Goal: Task Accomplishment & Management: Complete application form

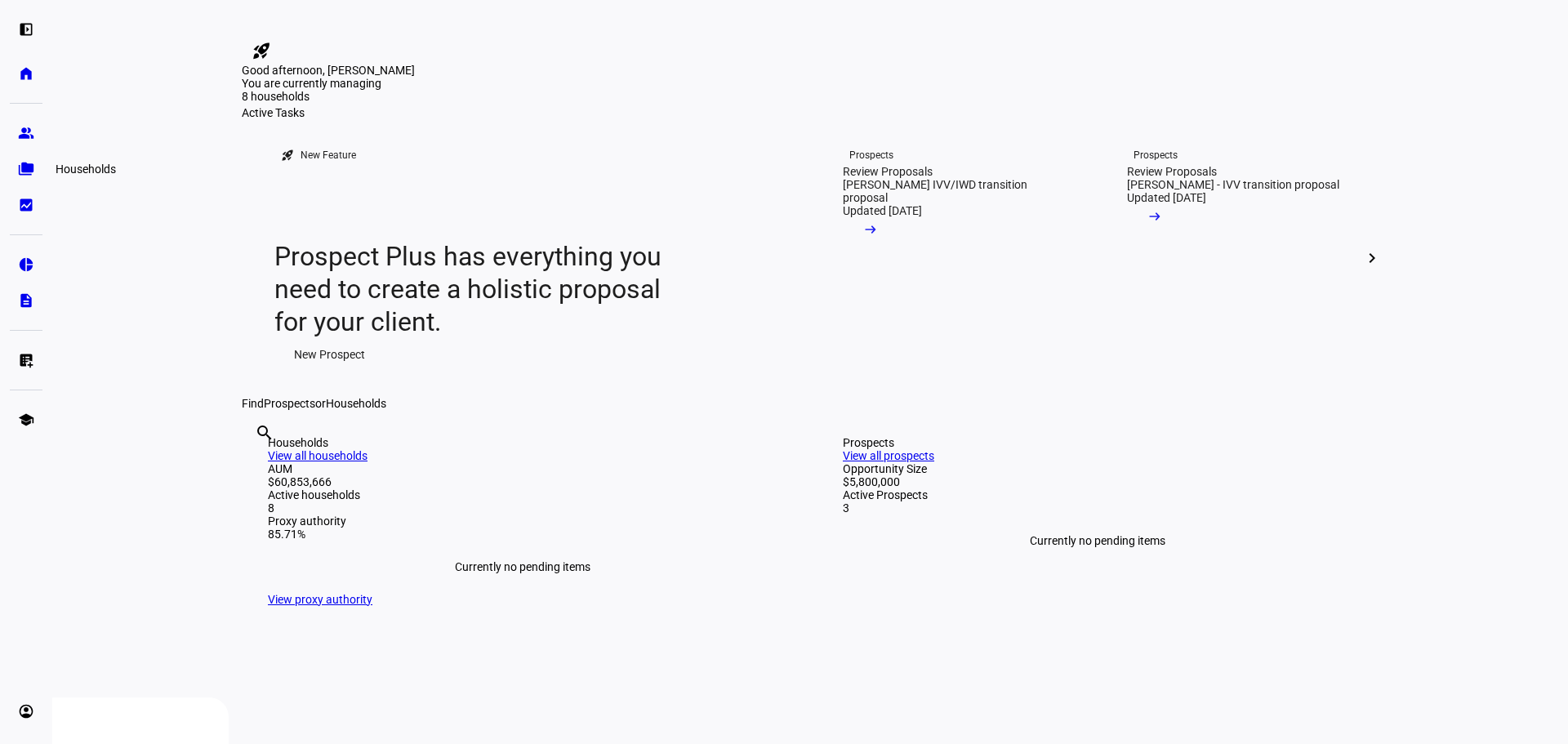
click at [17, 166] on link "folder_copy Households" at bounding box center [26, 169] width 32 height 32
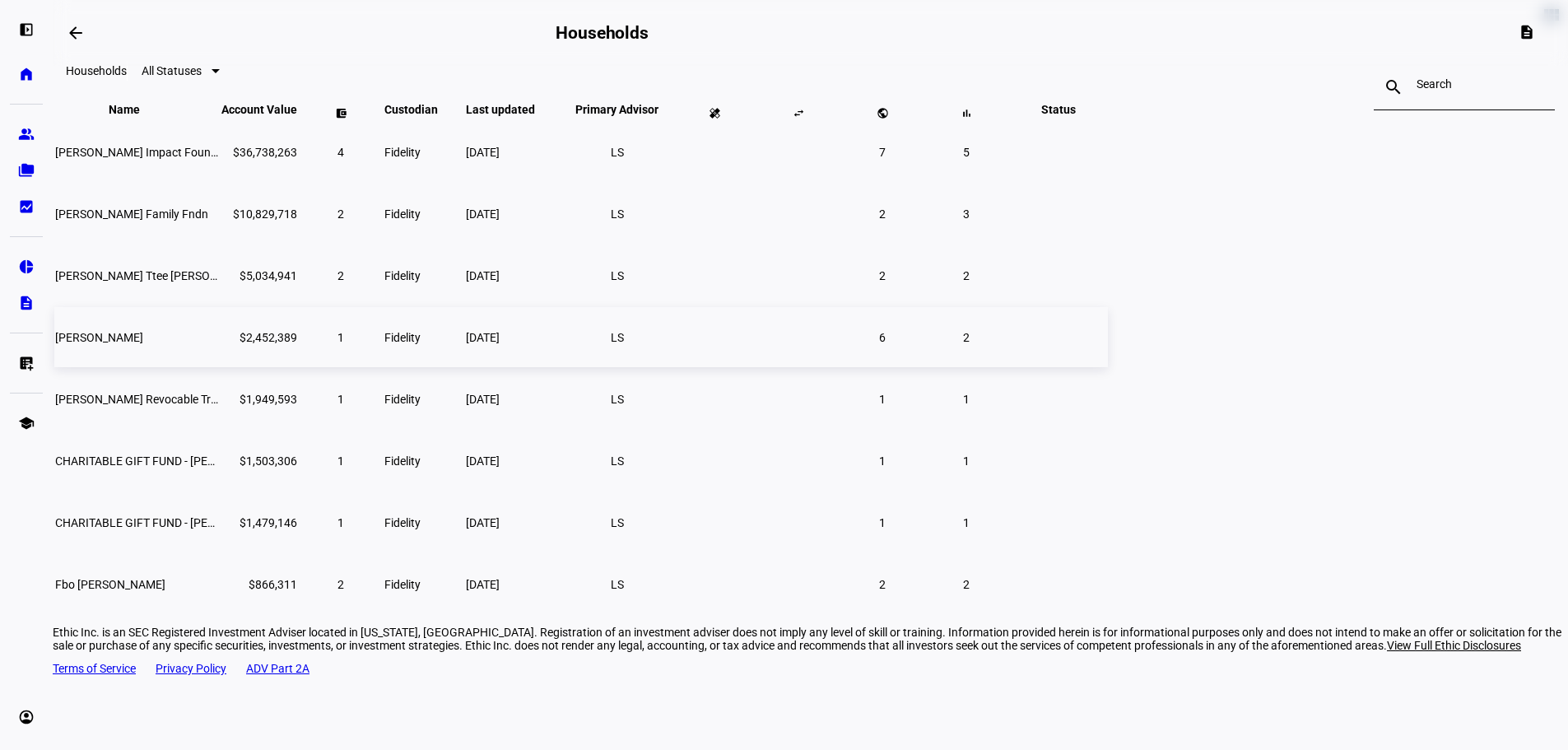
scroll to position [89, 0]
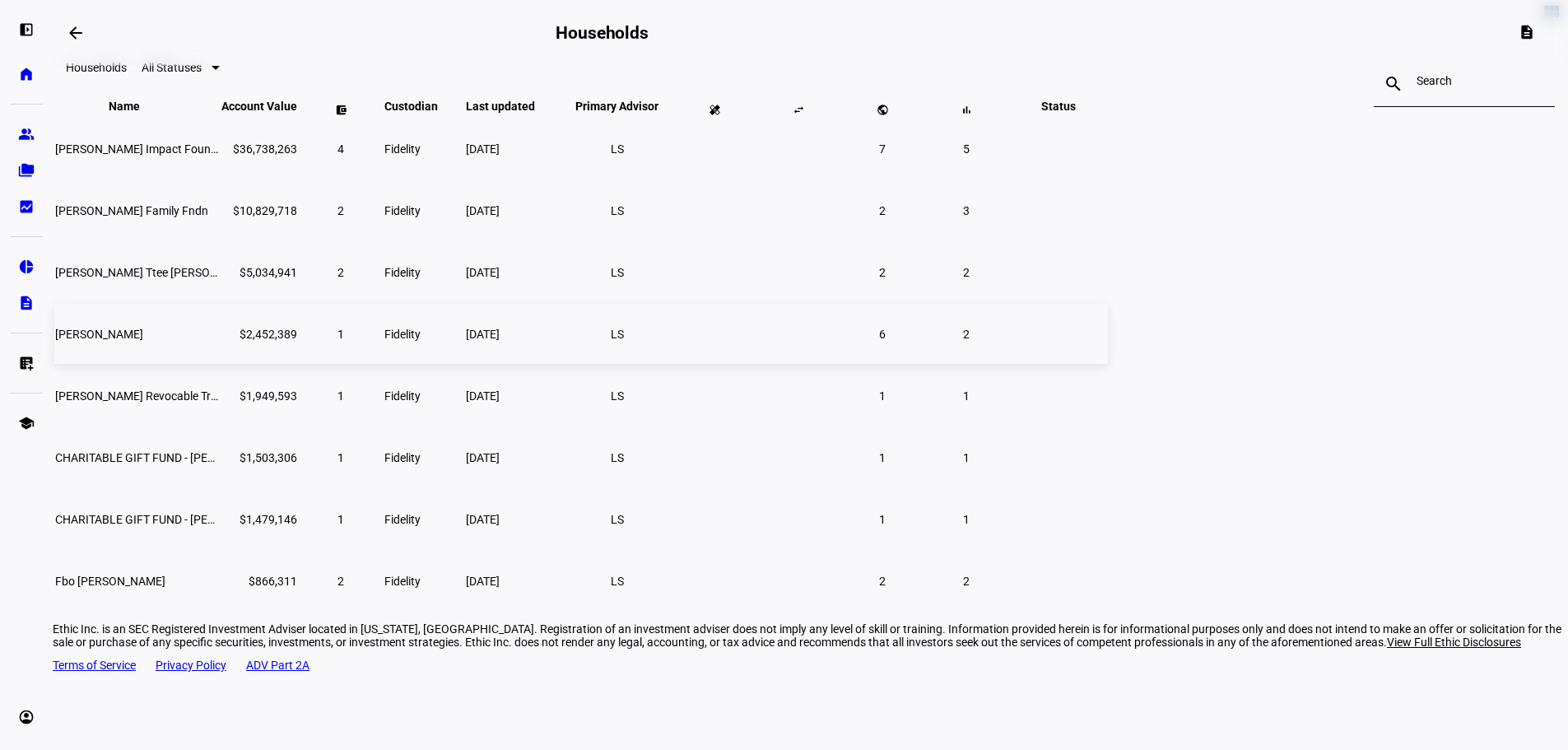
click at [143, 341] on span "[PERSON_NAME]" at bounding box center [99, 335] width 88 height 13
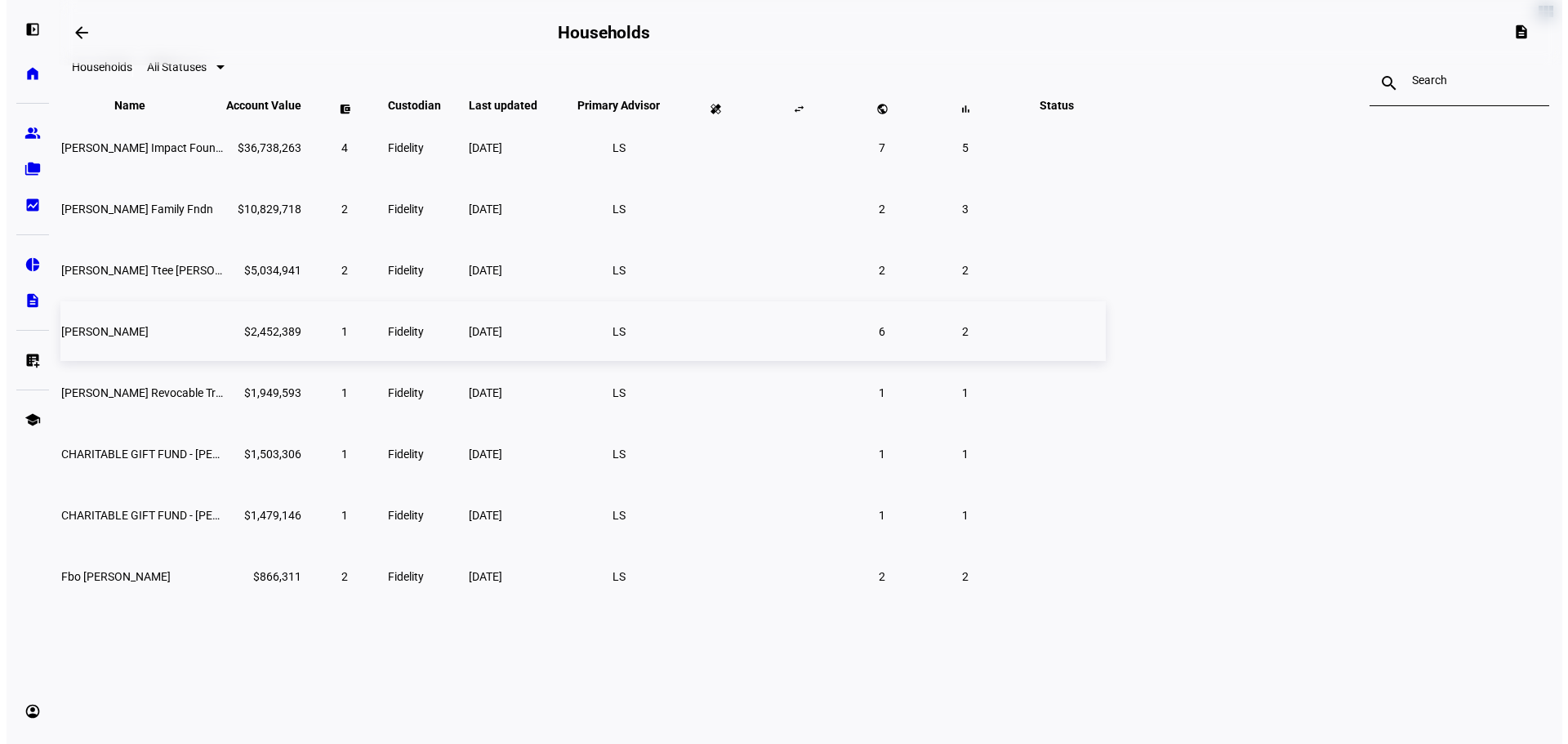
scroll to position [0, 0]
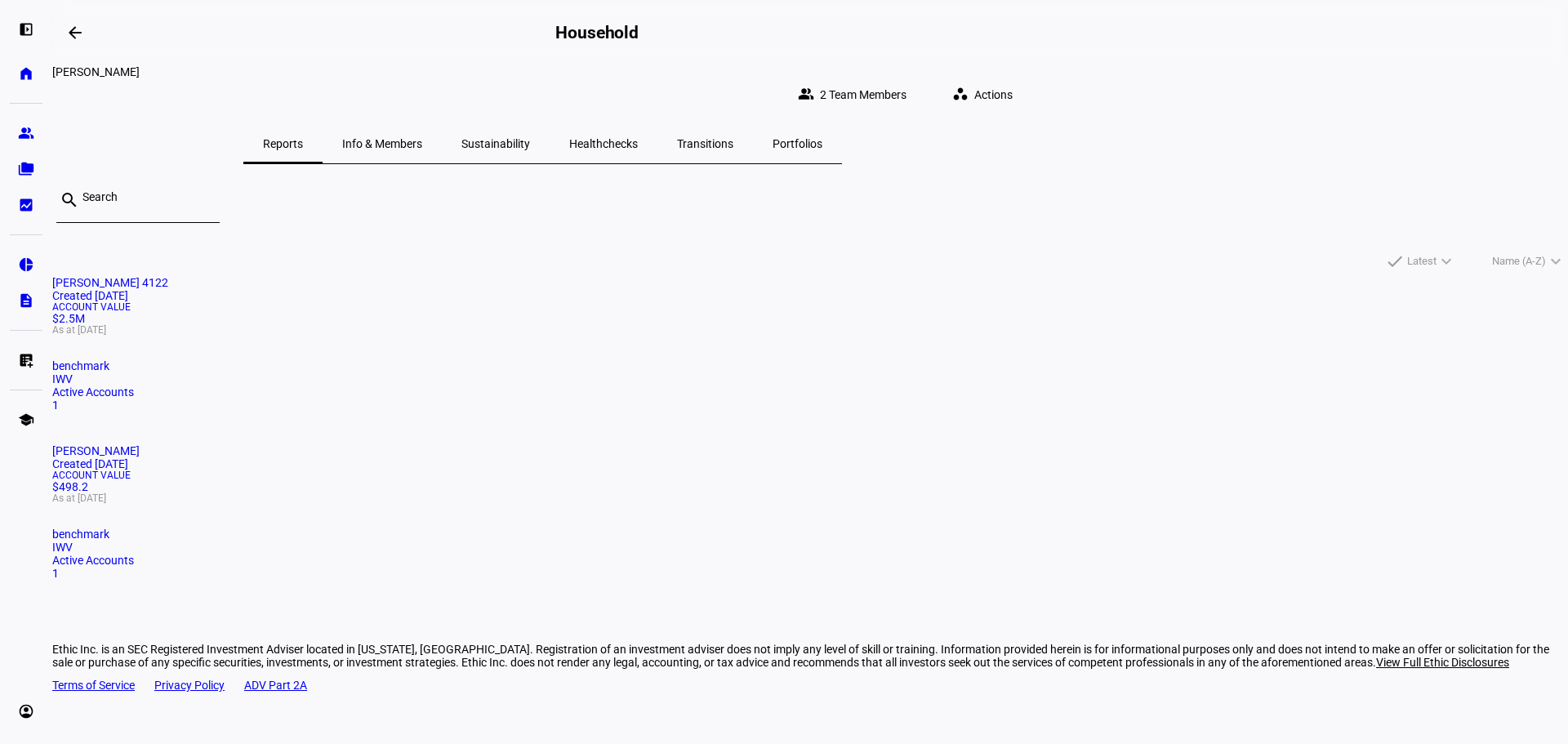
click at [499, 302] on mat-card-title "[PERSON_NAME] 4122 Created [DATE]" at bounding box center [810, 289] width 1516 height 26
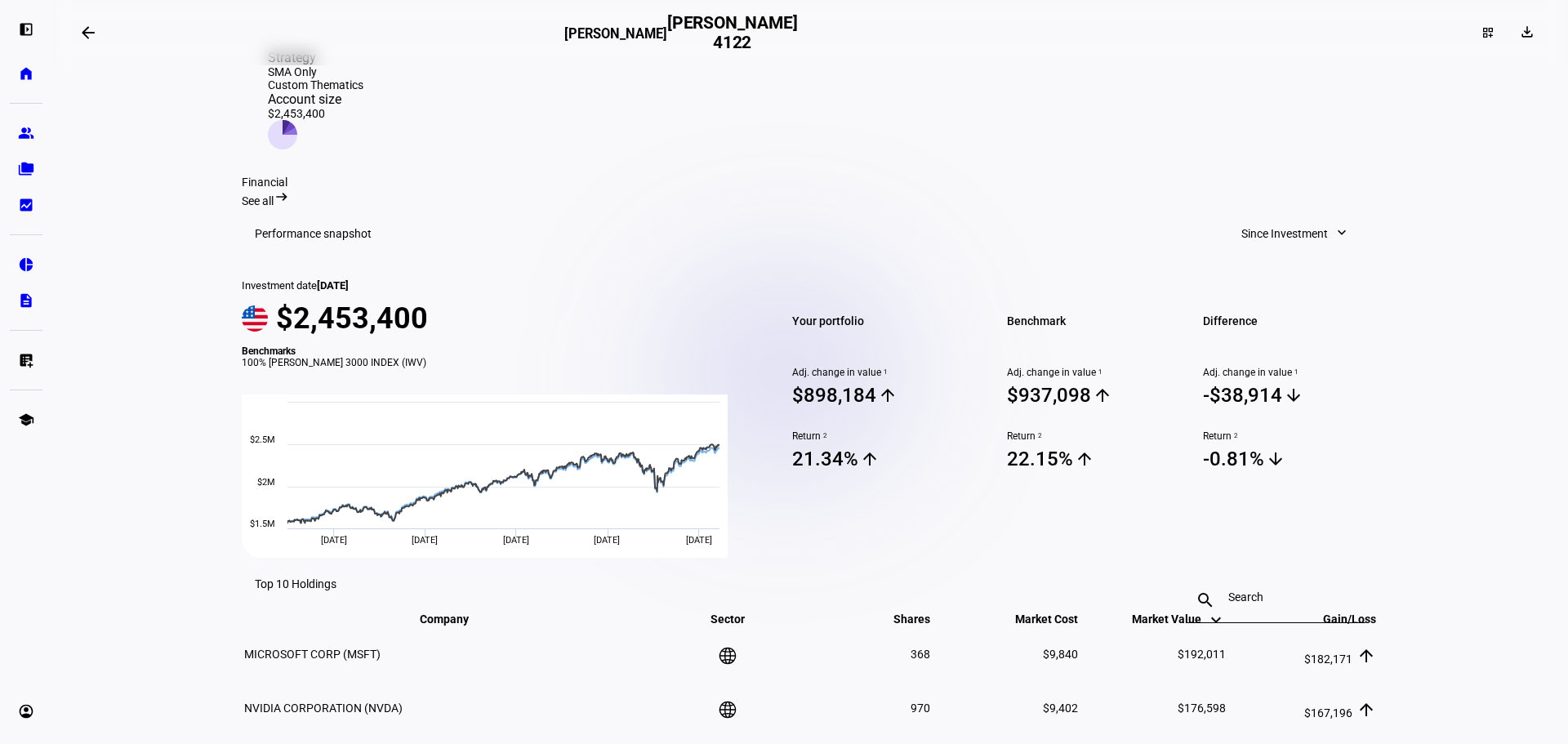
scroll to position [409, 0]
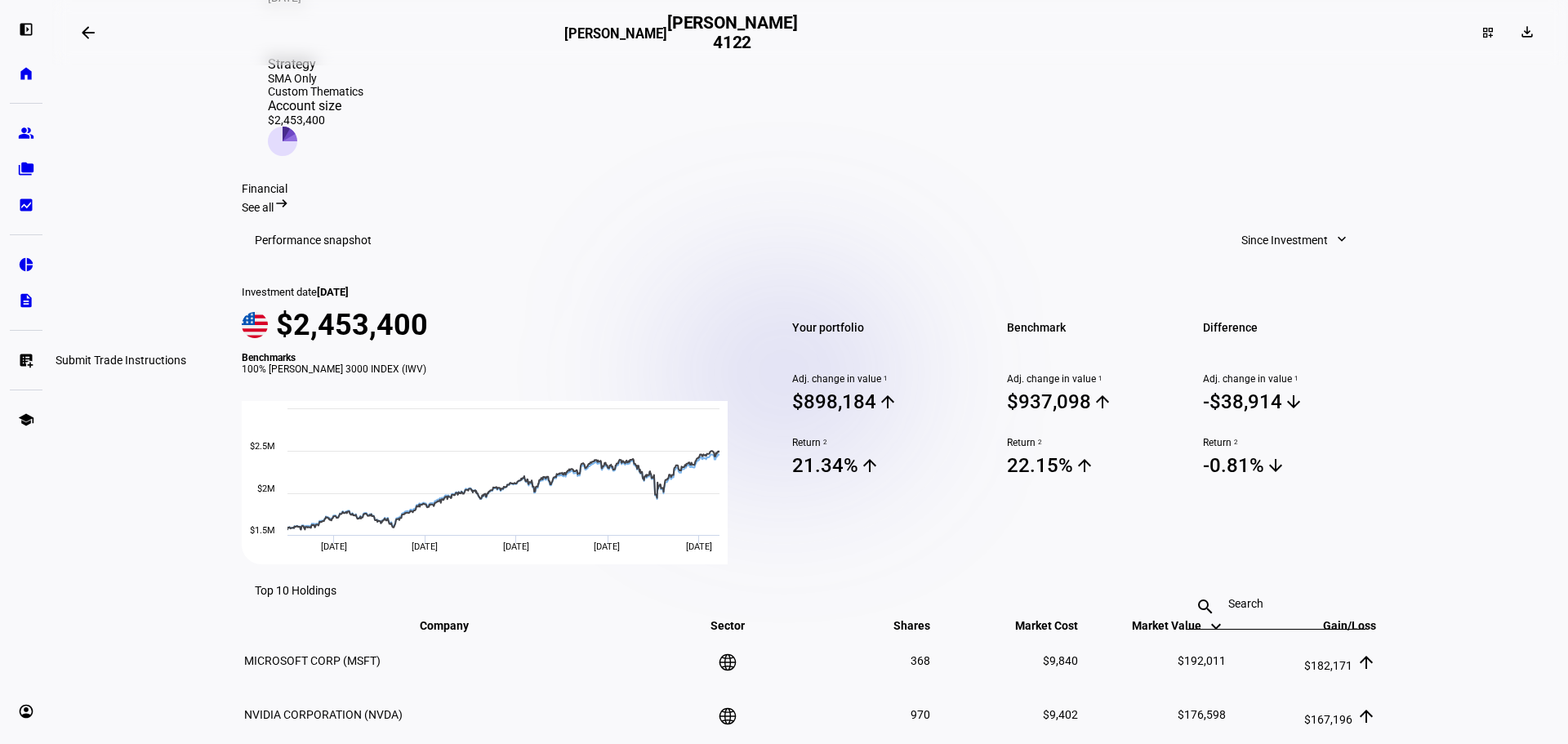
click at [29, 350] on link "list_alt_add Submit Trade Instructions" at bounding box center [26, 360] width 32 height 32
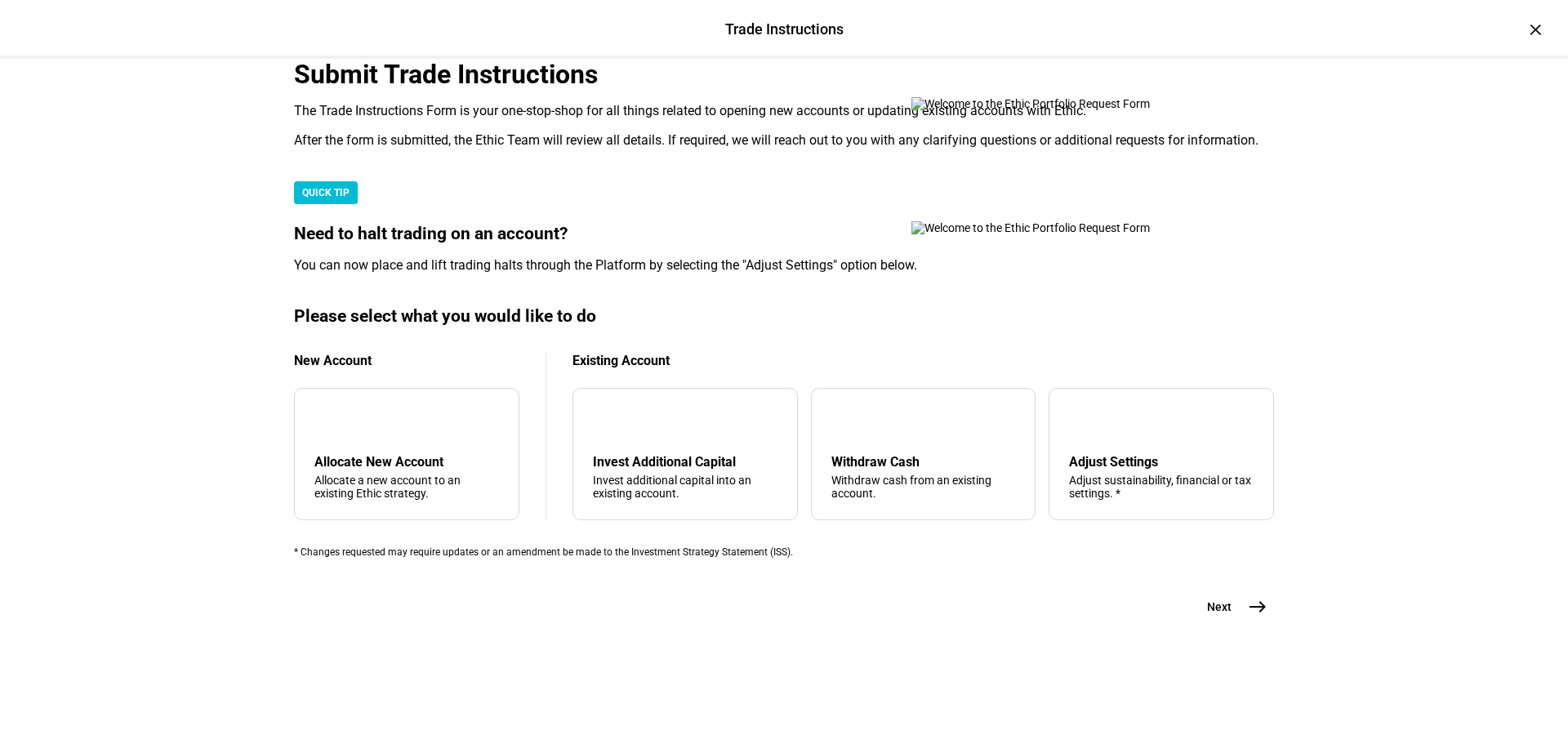
scroll to position [327, 0]
click at [835, 431] on mat-icon "arrow_upward" at bounding box center [845, 422] width 20 height 20
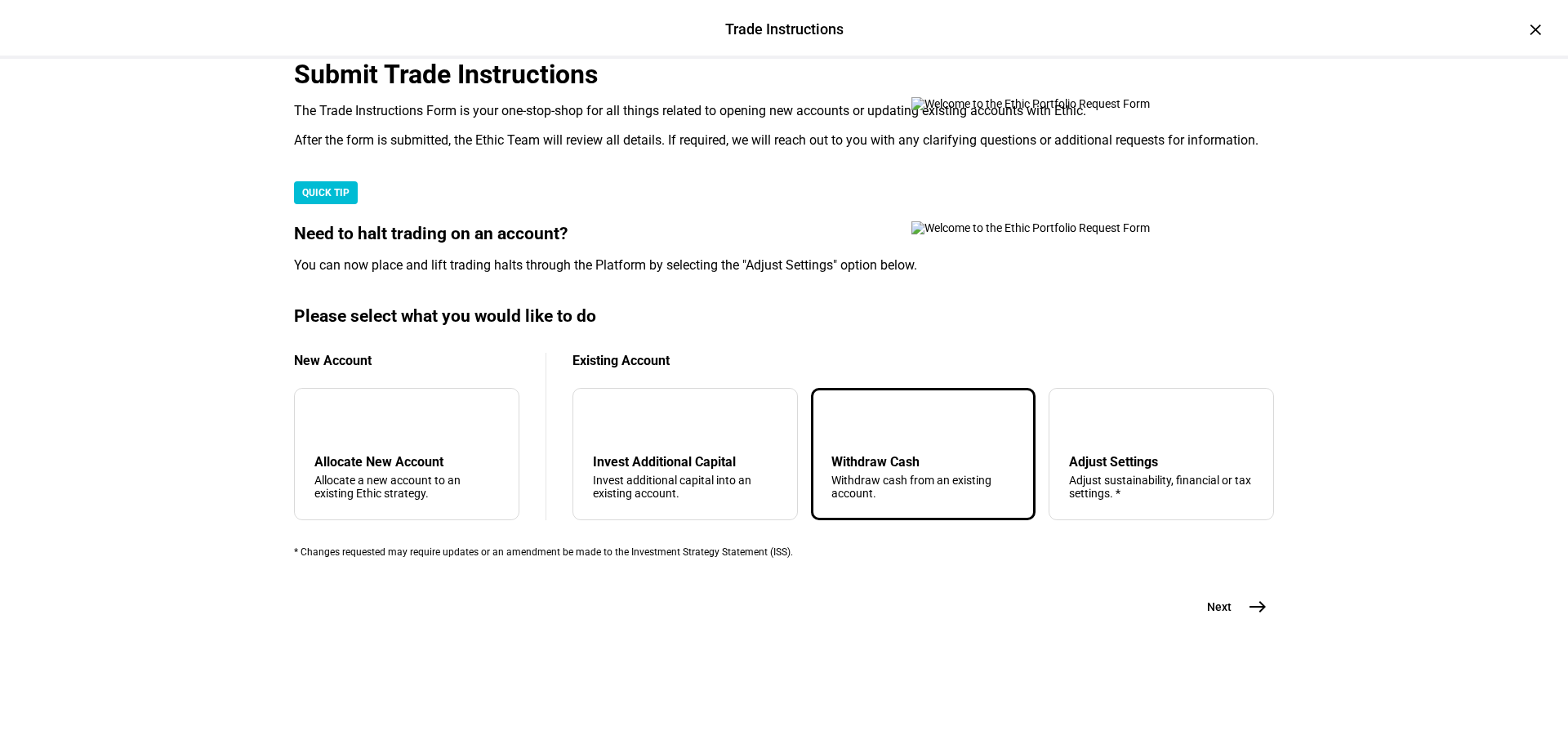
click at [882, 469] on div "Withdraw Cash" at bounding box center [924, 462] width 185 height 16
click at [835, 431] on mat-icon "arrow_upward" at bounding box center [845, 422] width 20 height 20
click at [1254, 617] on mat-icon "east" at bounding box center [1258, 607] width 20 height 20
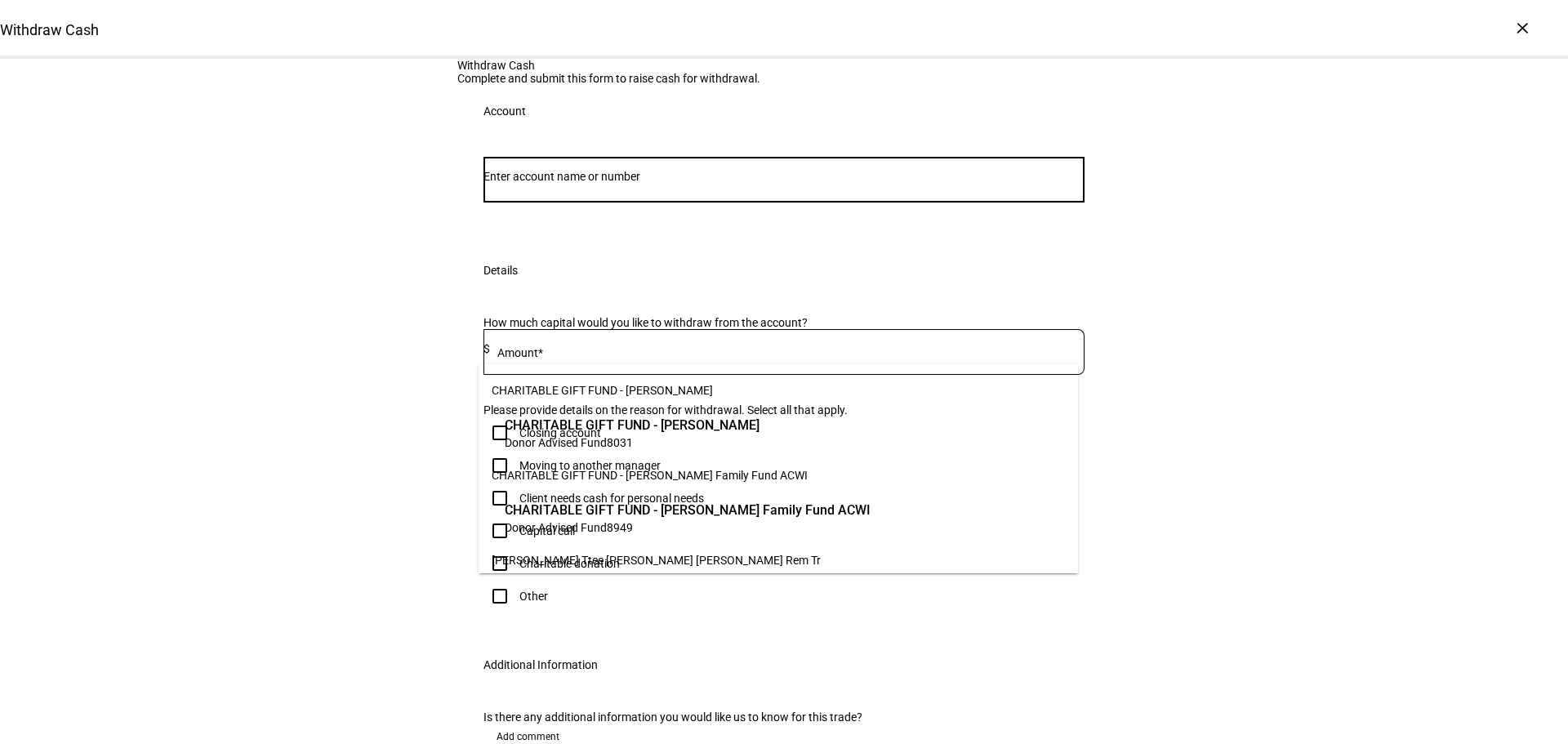
click at [583, 183] on input "Number" at bounding box center [784, 176] width 601 height 13
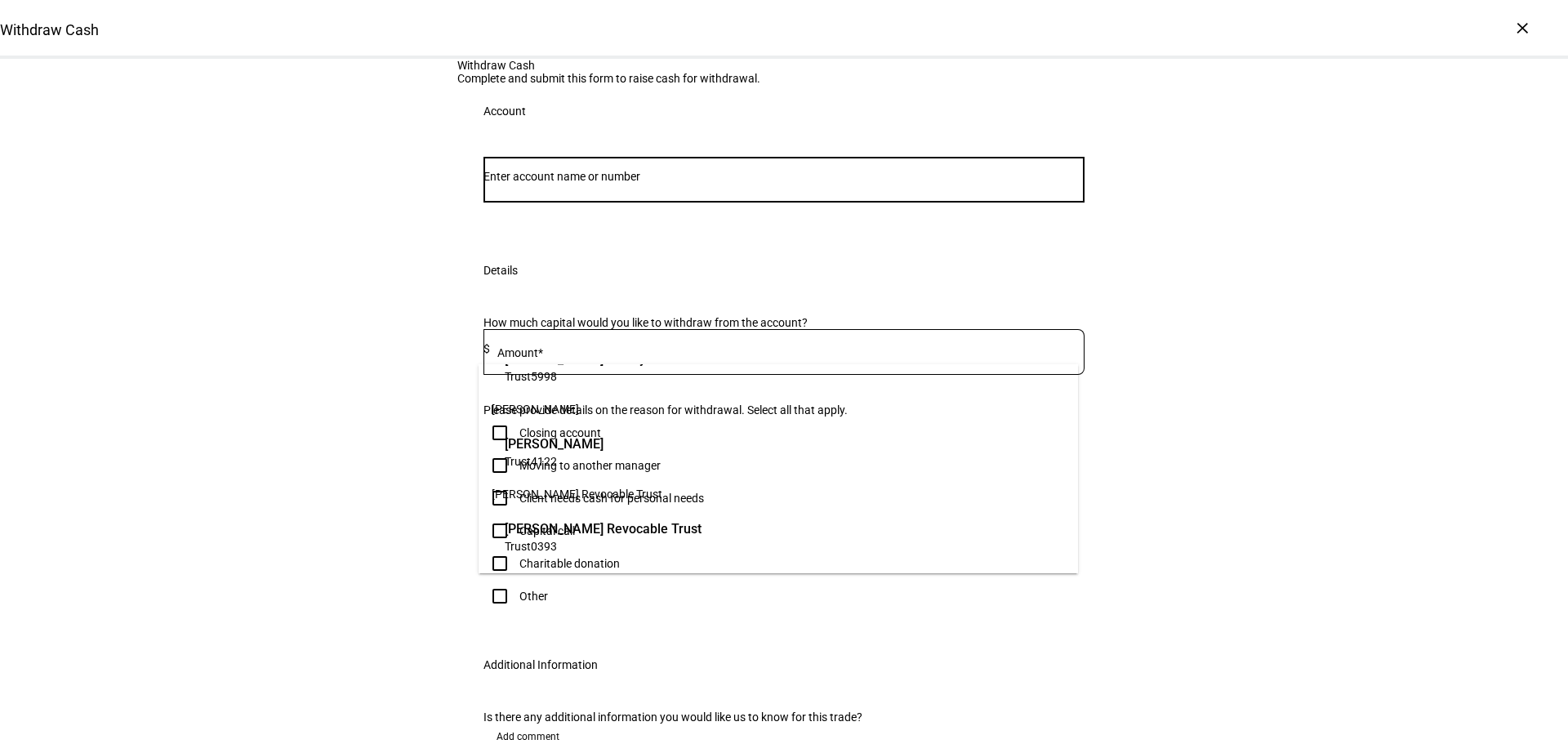
scroll to position [572, 0]
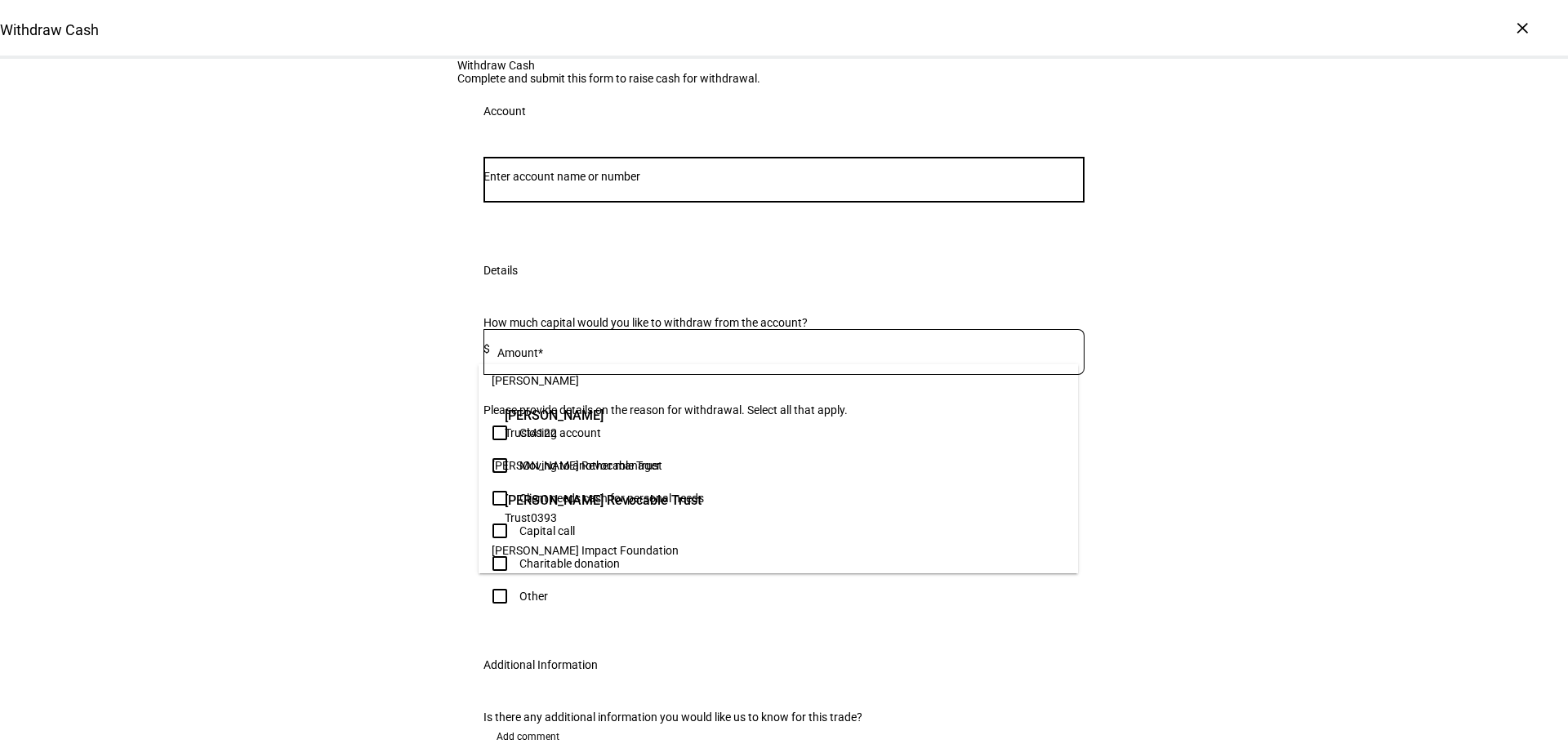
click at [570, 420] on span "[PERSON_NAME]" at bounding box center [553, 415] width 99 height 19
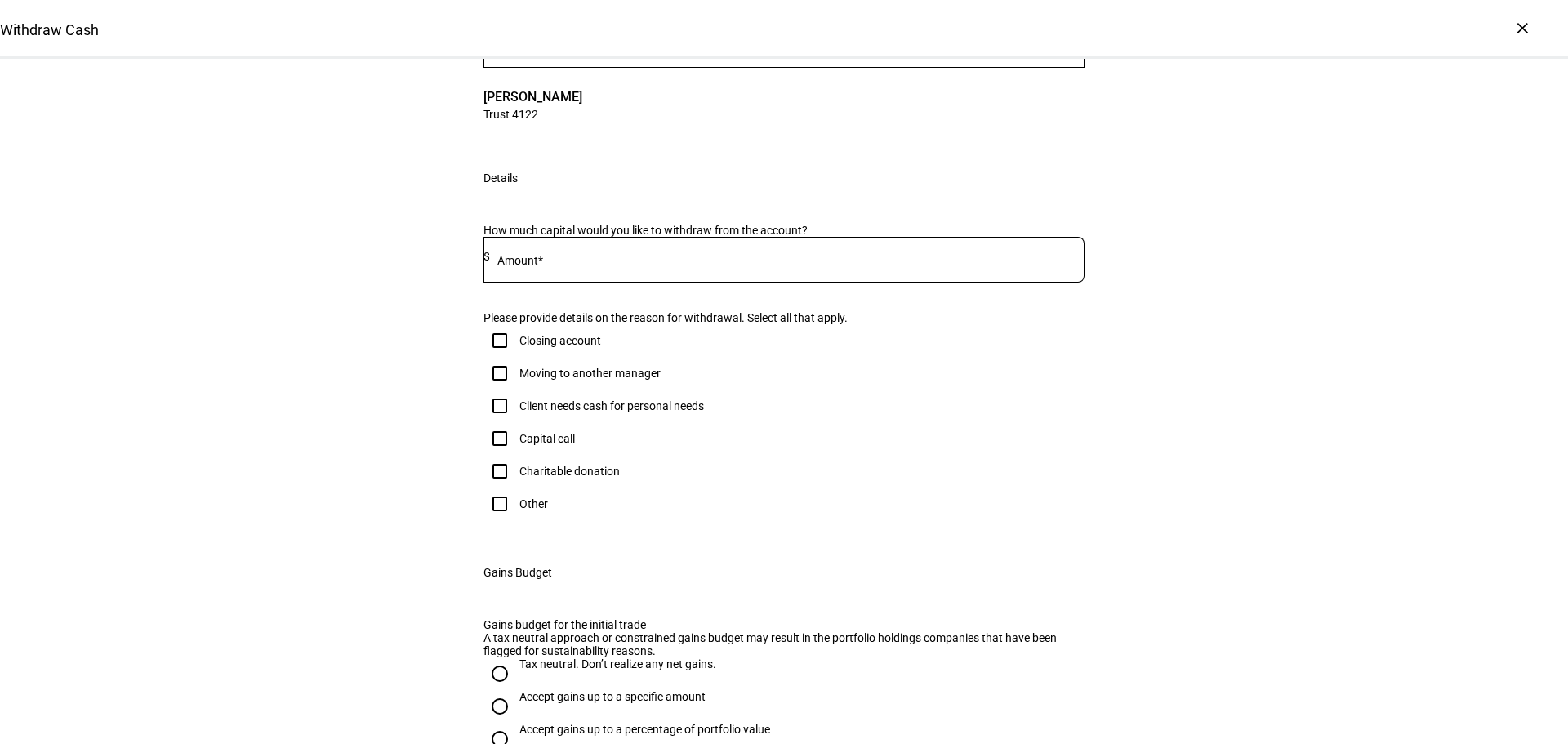
scroll to position [163, 0]
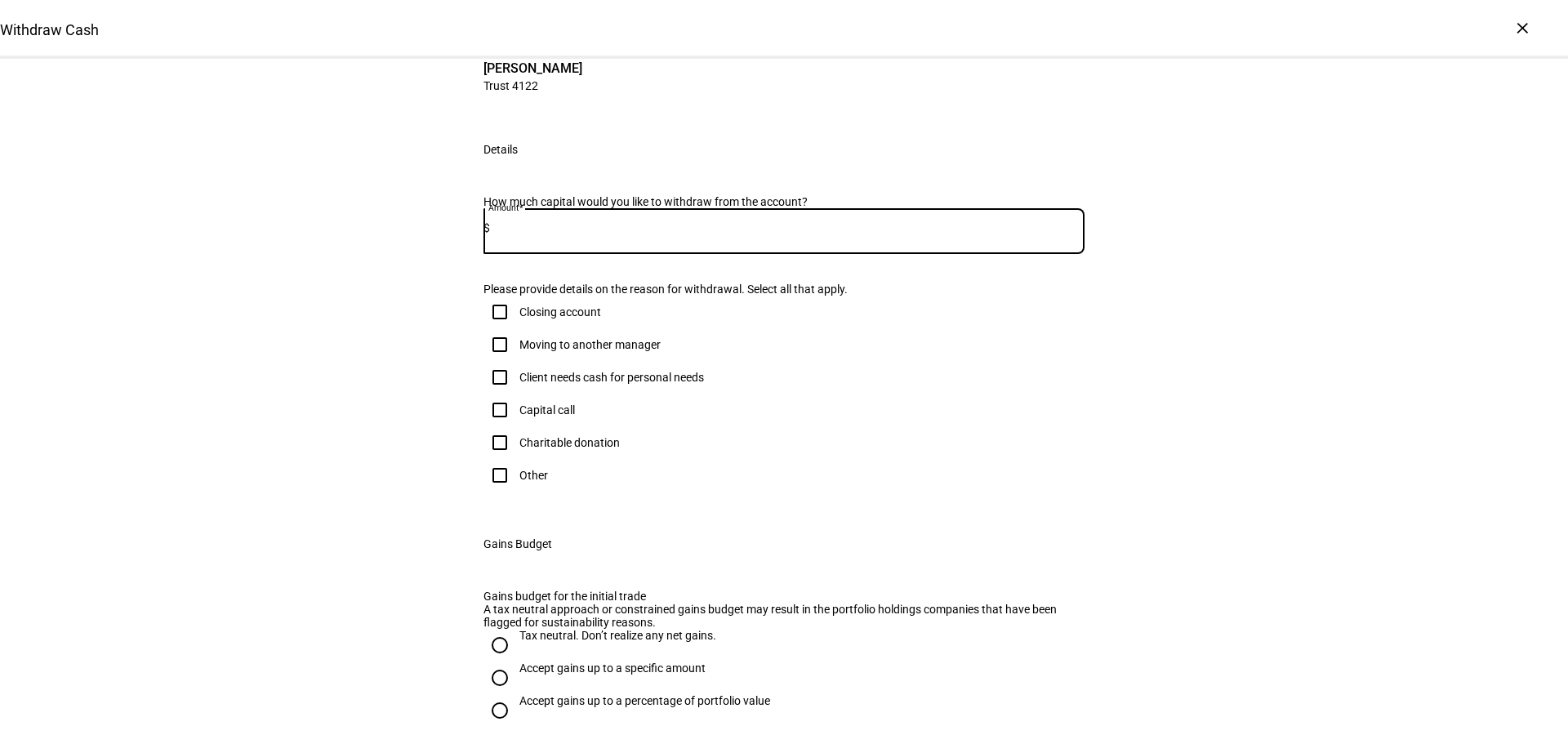
click at [558, 235] on input at bounding box center [787, 228] width 594 height 13
type input "100,000"
click at [394, 495] on div "Withdraw Cash Complete and submit this form to raise cash for withdrawal. Accou…" at bounding box center [784, 419] width 1568 height 1047
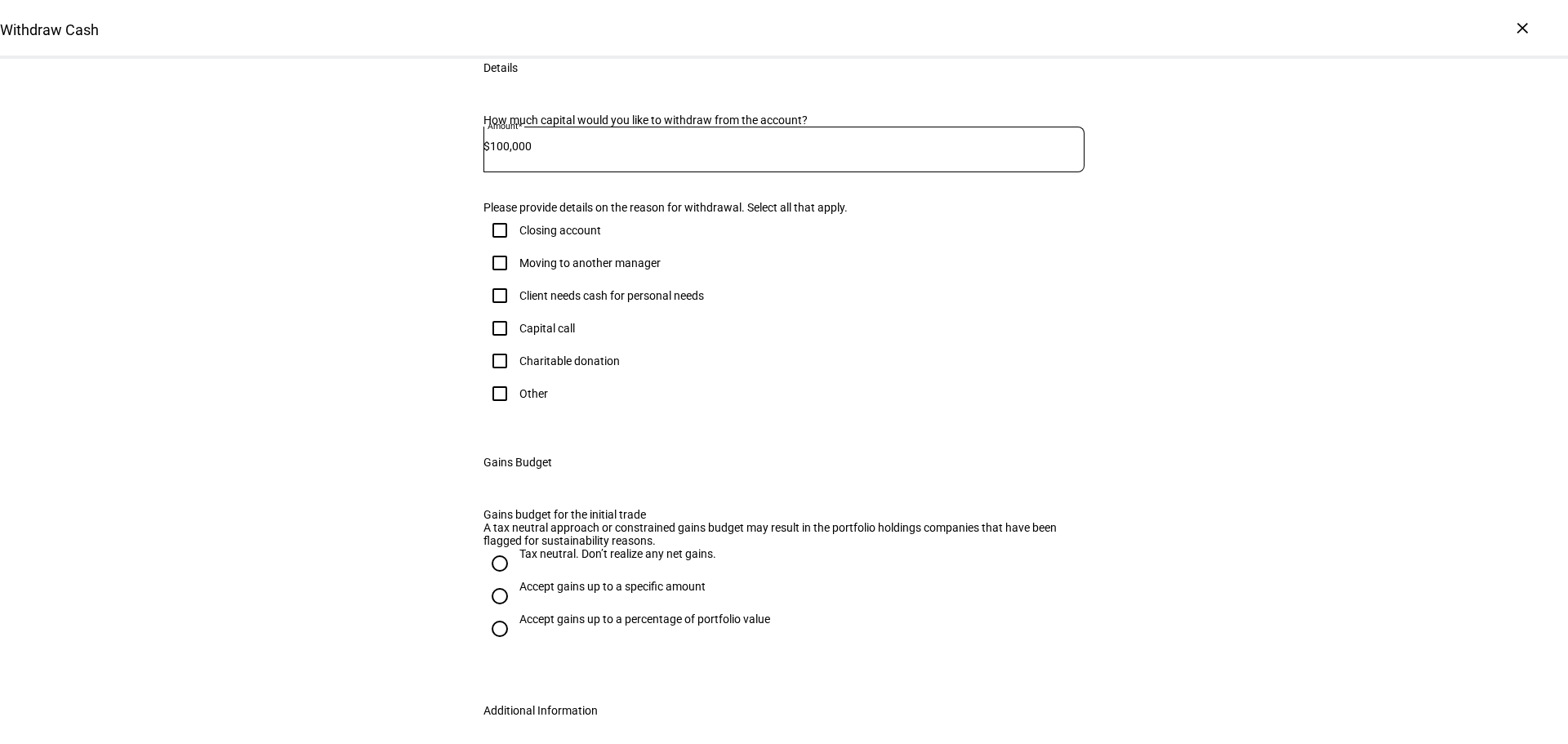
click at [489, 280] on input "Moving to another manager" at bounding box center [499, 262] width 32 height 32
checkbox input "true"
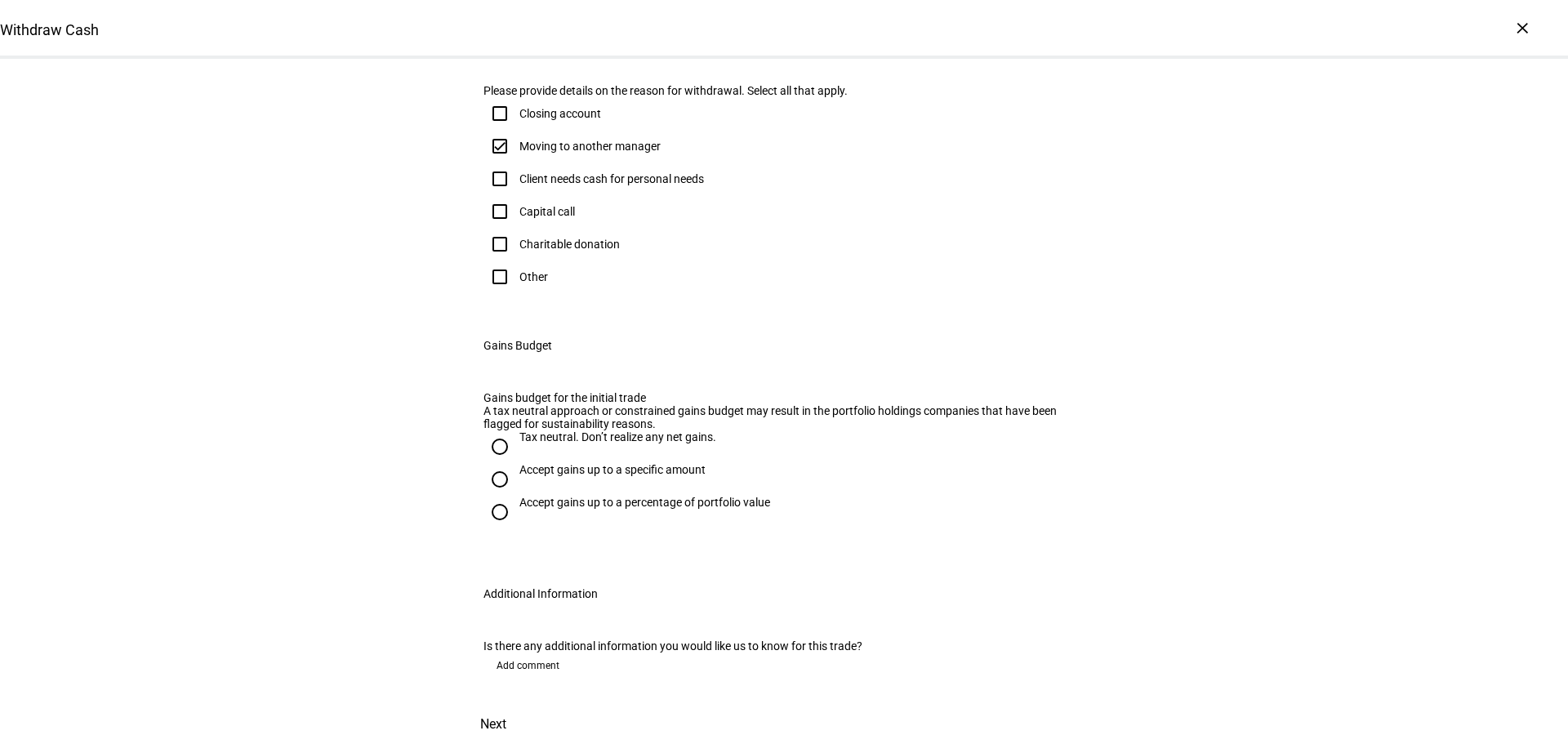
scroll to position [653, 0]
click at [487, 463] on input "Accept gains up to a specific amount" at bounding box center [499, 479] width 32 height 32
radio input "true"
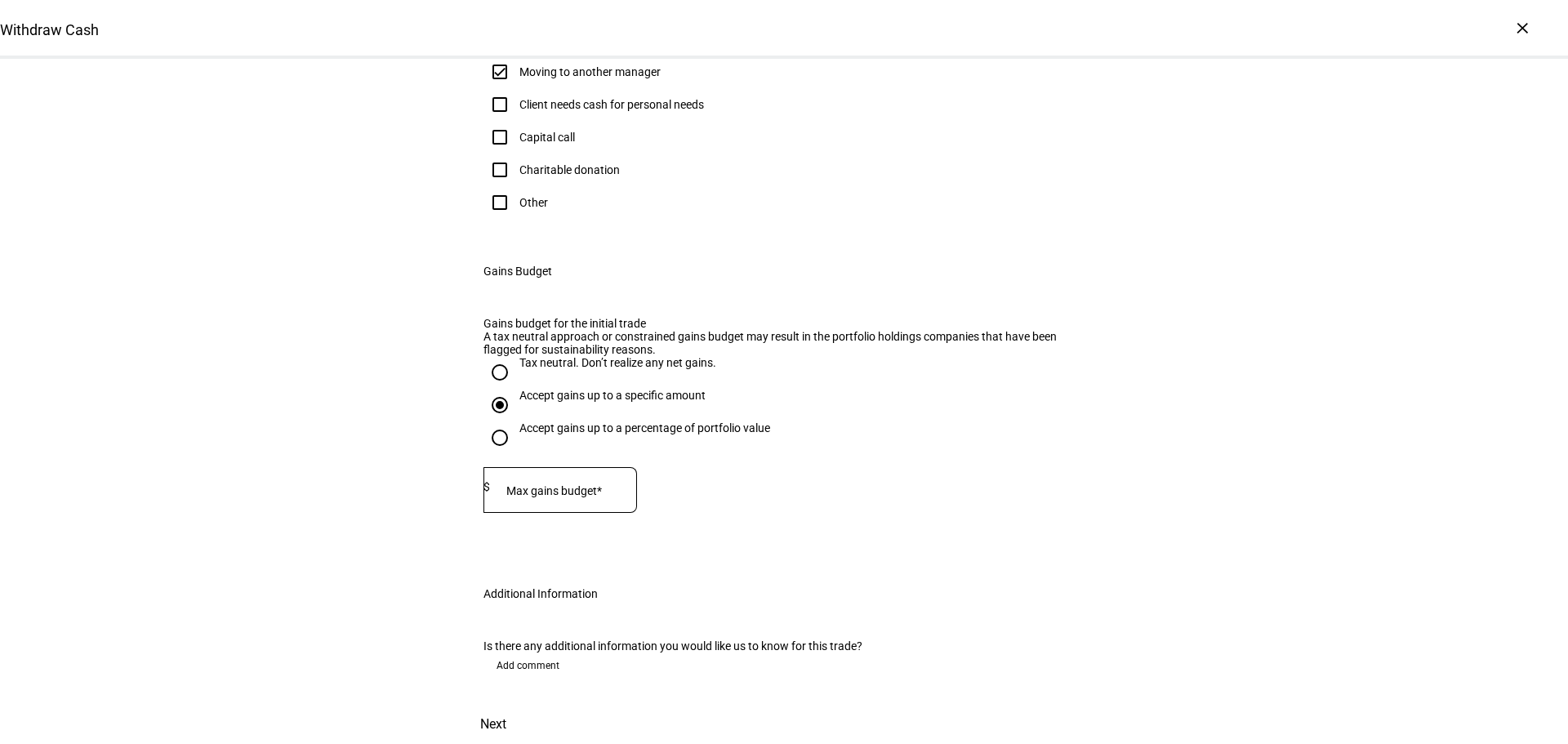
click at [565, 498] on mat-label "Max gains budget*" at bounding box center [553, 491] width 96 height 13
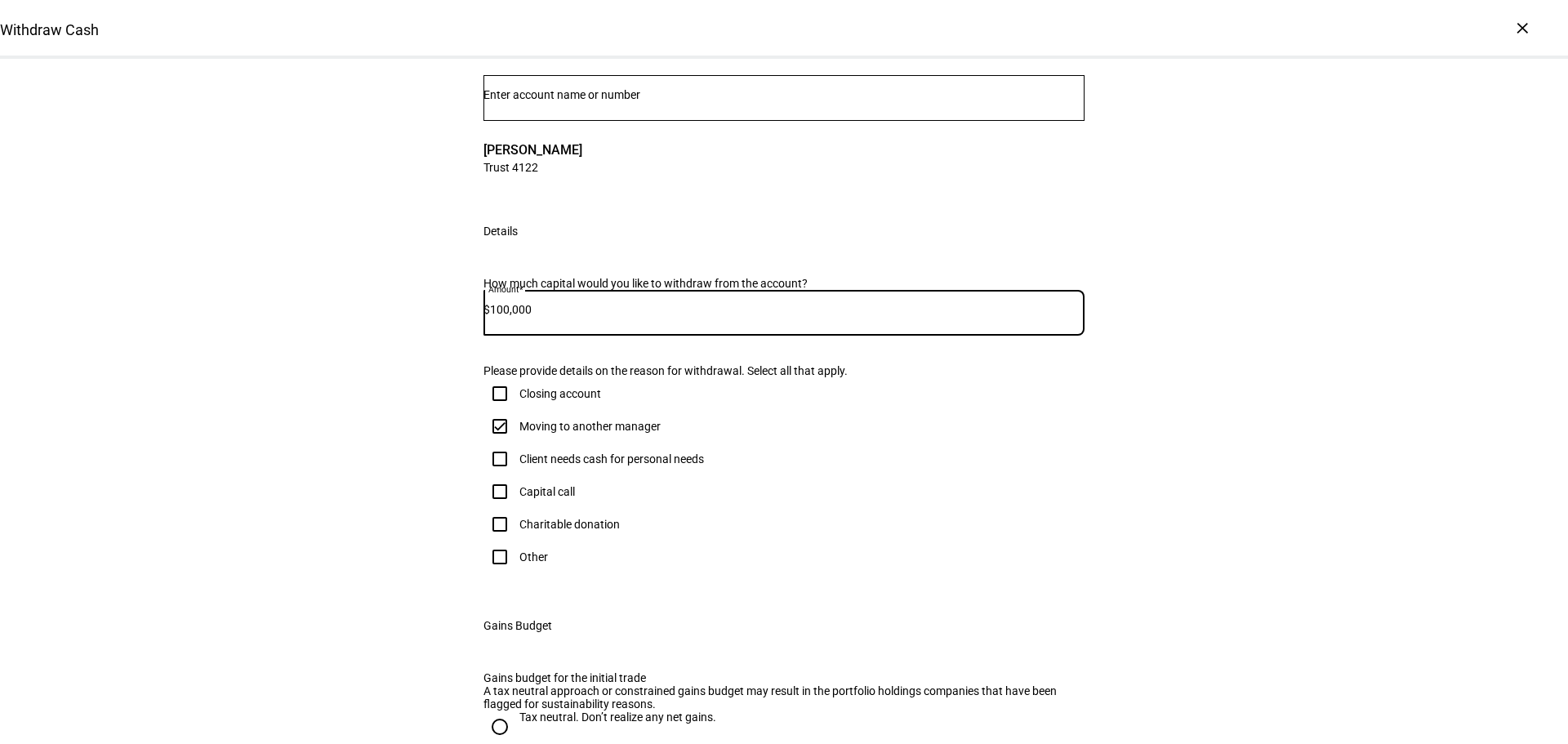
drag, startPoint x: 513, startPoint y: 509, endPoint x: 503, endPoint y: 509, distance: 10.0
click at [503, 316] on input "100,000" at bounding box center [787, 310] width 594 height 13
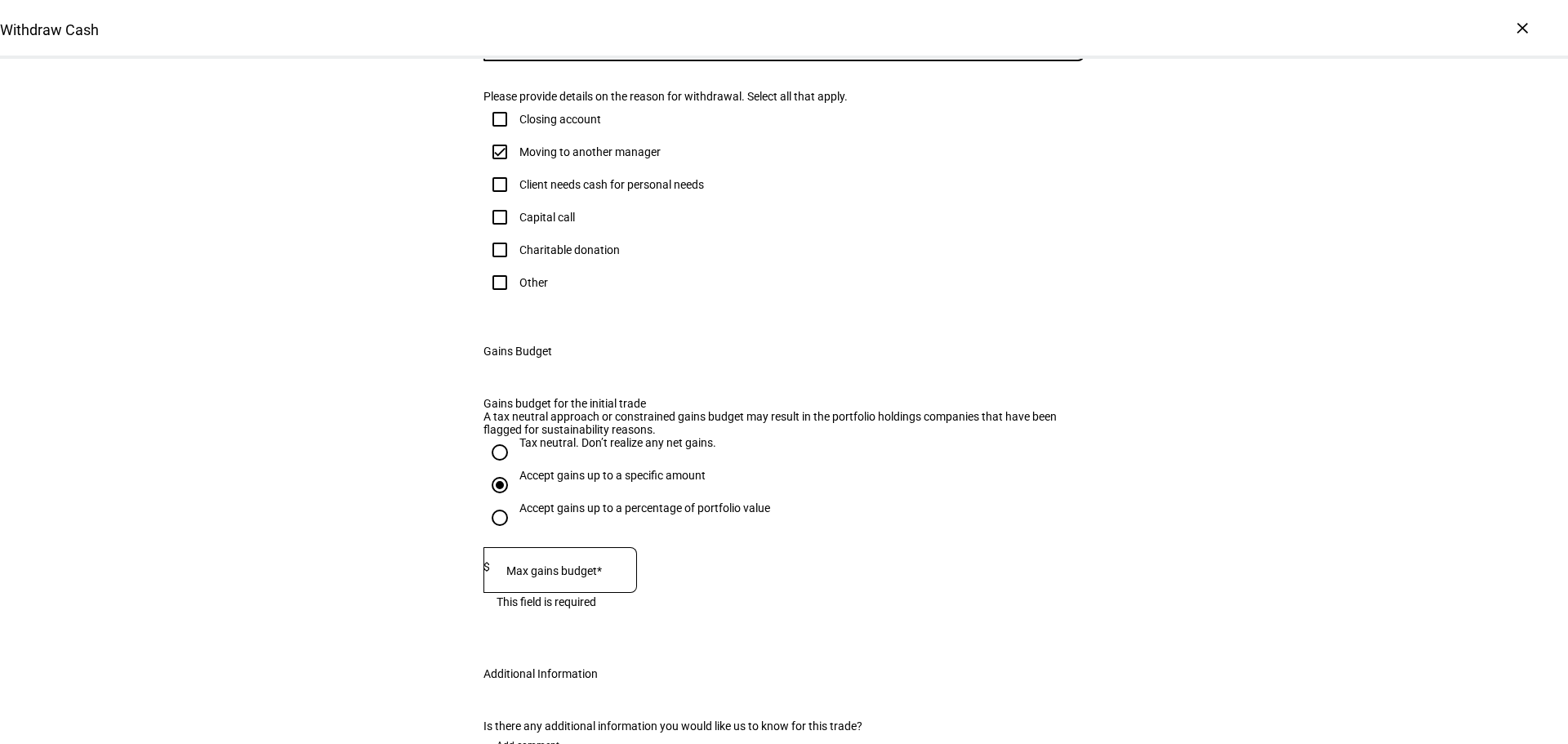
scroll to position [653, 0]
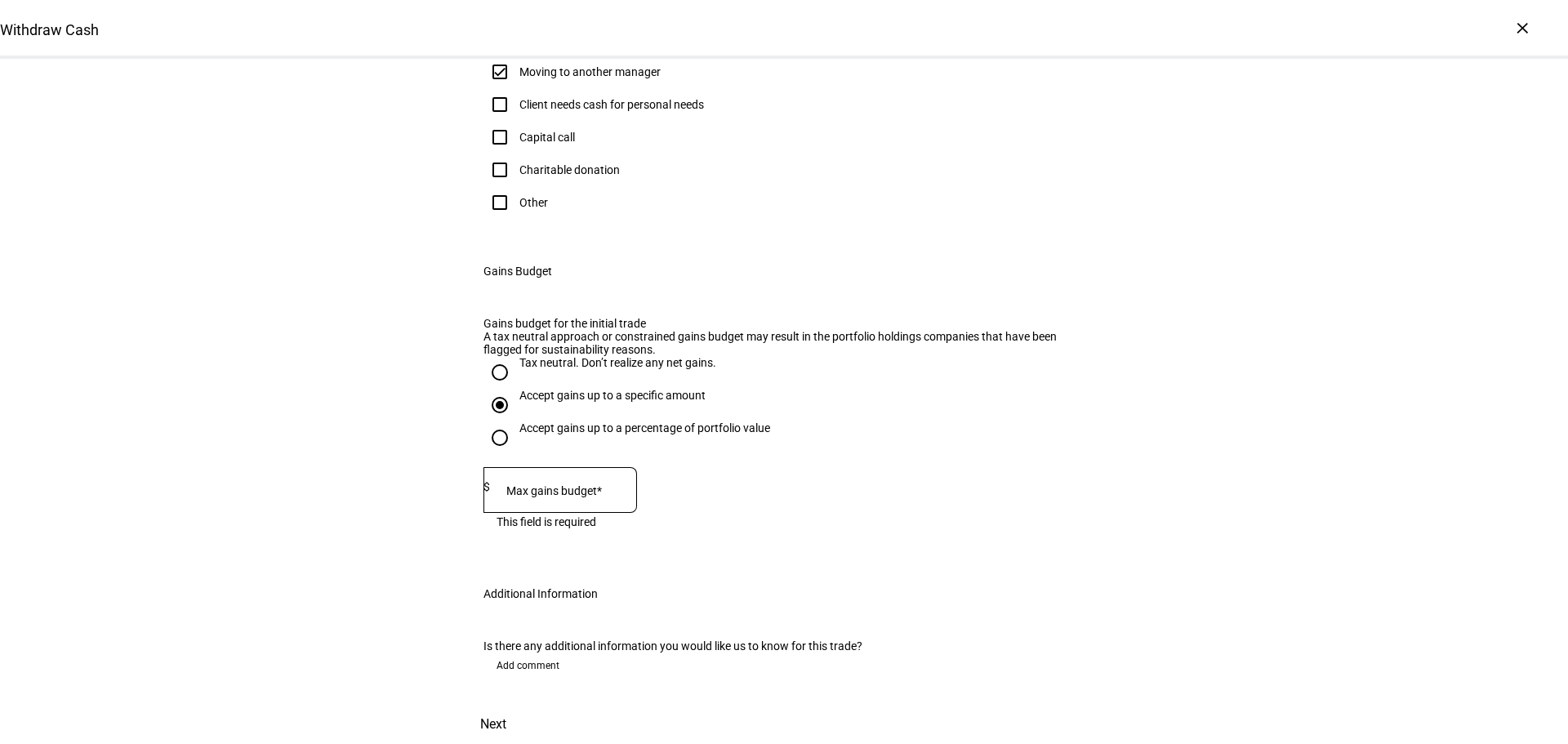
type input "250,000"
click at [548, 498] on mat-label "Max gains budget*" at bounding box center [553, 491] width 96 height 13
type input "60,000"
click at [543, 652] on span "Add comment" at bounding box center [528, 665] width 63 height 26
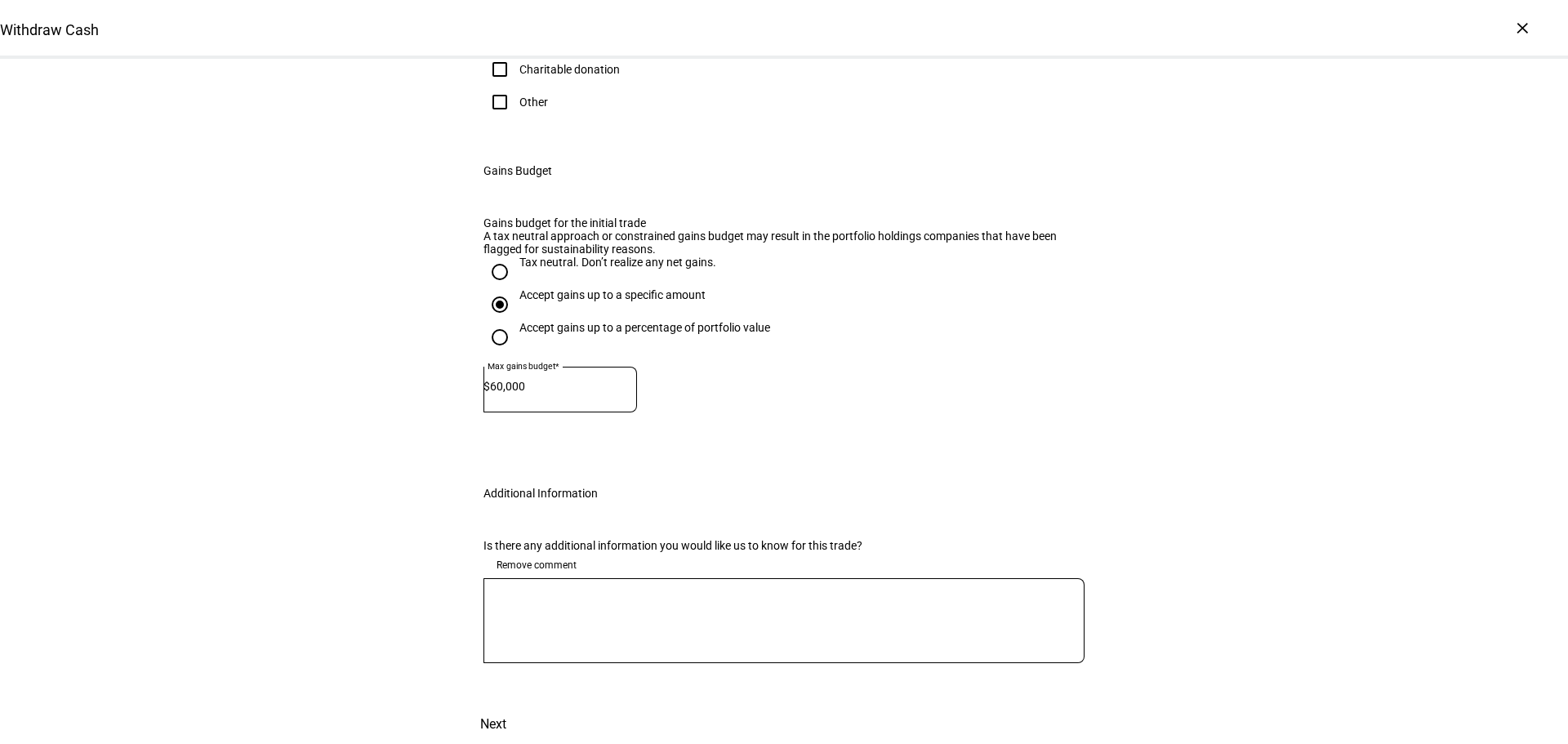
click at [510, 650] on textarea at bounding box center [784, 620] width 601 height 59
paste textarea "Raising $250k cash, realizing $60k net gain ($18k ST, $42k LT), resulting in a …"
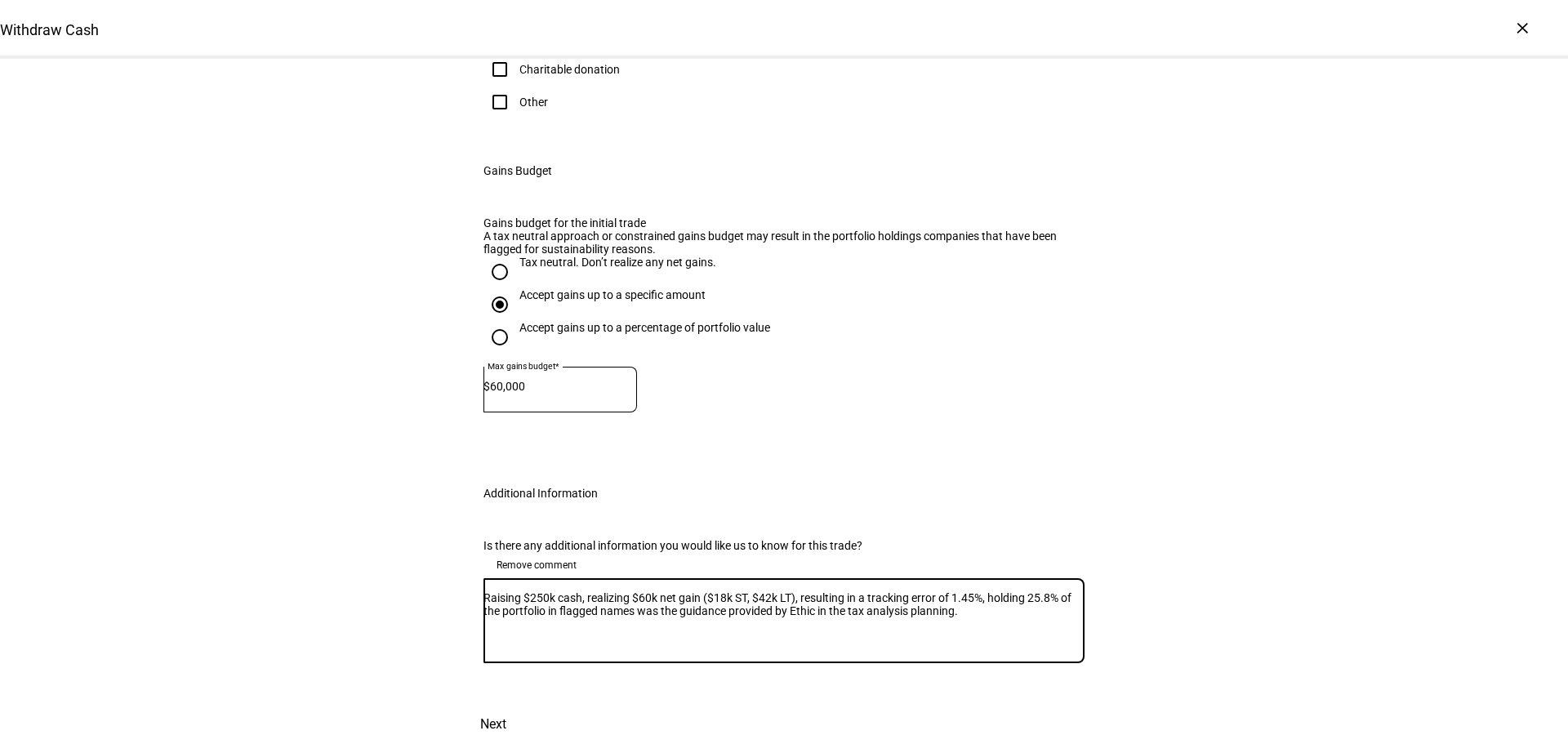
scroll to position [824, 0]
type textarea "Raising $250k cash, realizing $60k net gain ($18k ST, $42k LT), resulting in a …"
drag, startPoint x: 564, startPoint y: 554, endPoint x: 906, endPoint y: 582, distance: 343.1
click at [906, 591] on textarea "Raising $250k cash, realizing $60k net gain ($18k ST, $42k LT), resulting in a …" at bounding box center [784, 620] width 601 height 59
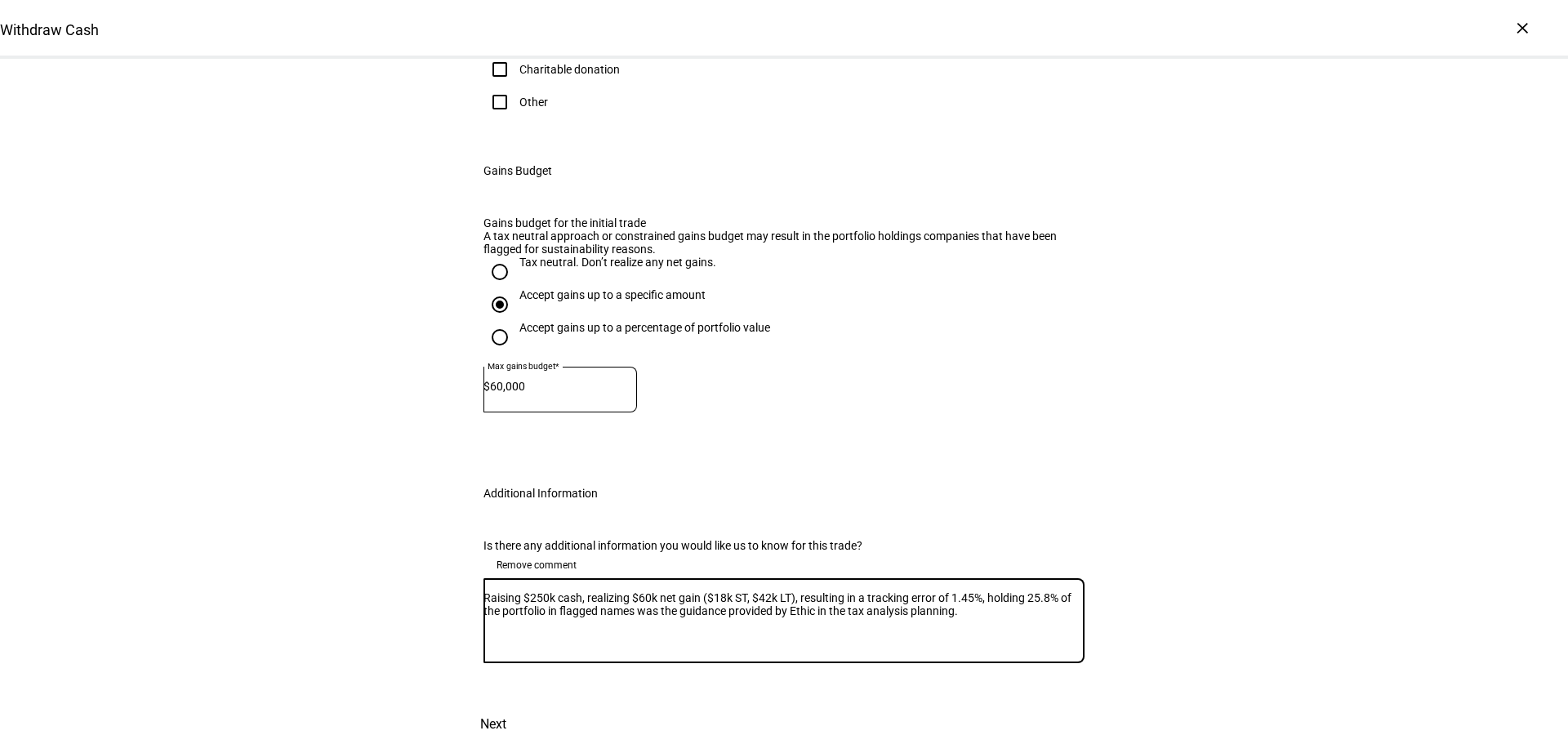
click at [906, 591] on textarea "Raising $250k cash, realizing $60k net gain ($18k ST, $42k LT), resulting in a …" at bounding box center [784, 620] width 601 height 59
drag, startPoint x: 523, startPoint y: 547, endPoint x: 1007, endPoint y: 583, distance: 485.3
click at [1007, 591] on textarea "Raising $250k cash, realizing $60k net gain ($18k ST, $42k LT), resulting in a …" at bounding box center [784, 620] width 601 height 59
drag, startPoint x: 1037, startPoint y: 567, endPoint x: 1040, endPoint y: 585, distance: 18.2
click at [1037, 591] on textarea "Raising $250k cash, realizing $60k net gain ($18k ST, $42k LT), resulting in a …" at bounding box center [784, 620] width 601 height 59
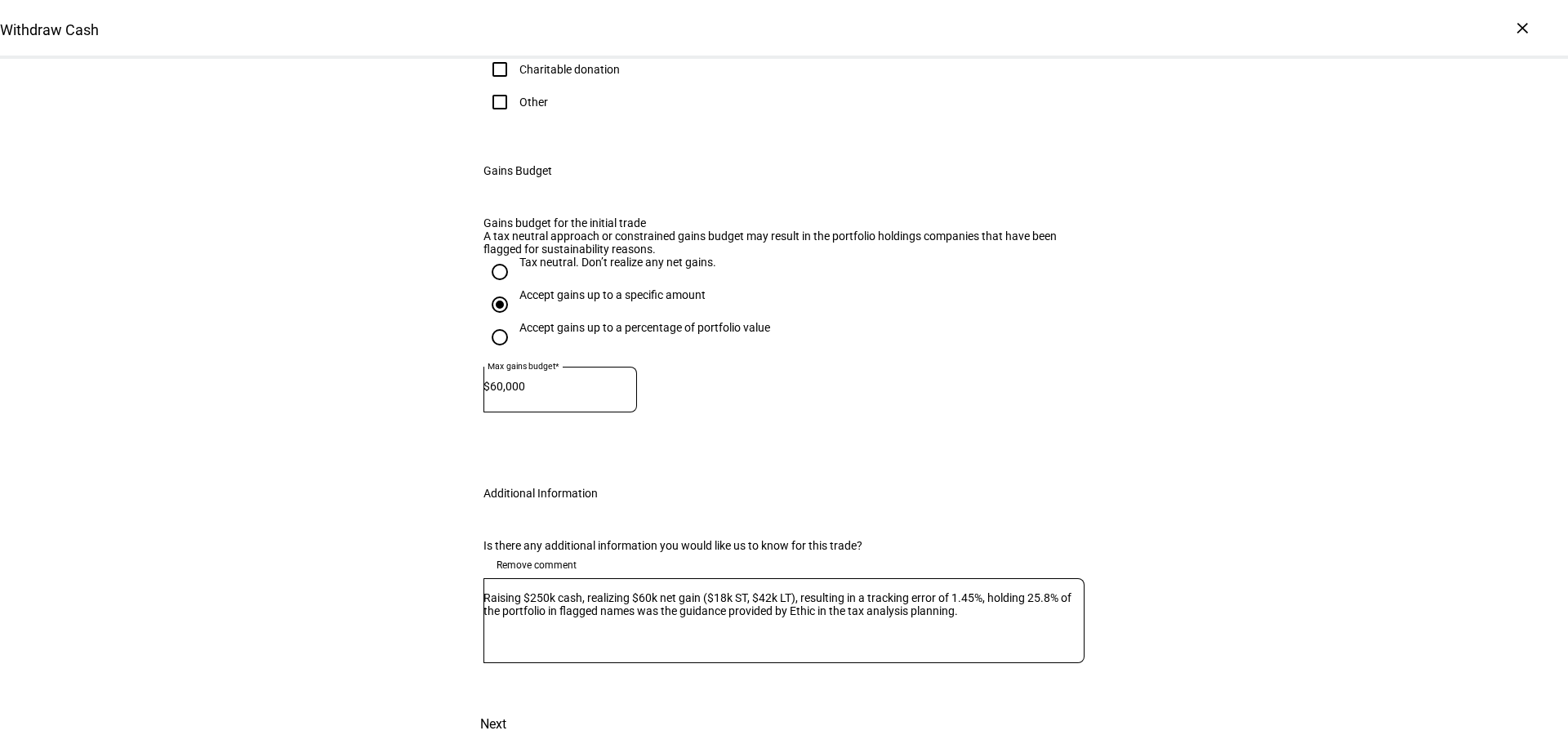
drag, startPoint x: 1087, startPoint y: 689, endPoint x: 277, endPoint y: 632, distance: 812.0
click at [277, 632] on div "Withdraw Cash Complete and submit this form to raise cash for withdrawal. Accou…" at bounding box center [784, 133] width 1568 height 1222
drag, startPoint x: 1052, startPoint y: 687, endPoint x: 1040, endPoint y: 565, distance: 122.6
click at [1040, 565] on div "Withdraw Cash Complete and submit this form to raise cash for withdrawal. Accou…" at bounding box center [784, 133] width 653 height 1222
click at [1040, 591] on textarea "Raising $250k cash, realizing $60k net gain ($18k ST, $42k LT), resulting in a …" at bounding box center [784, 620] width 601 height 59
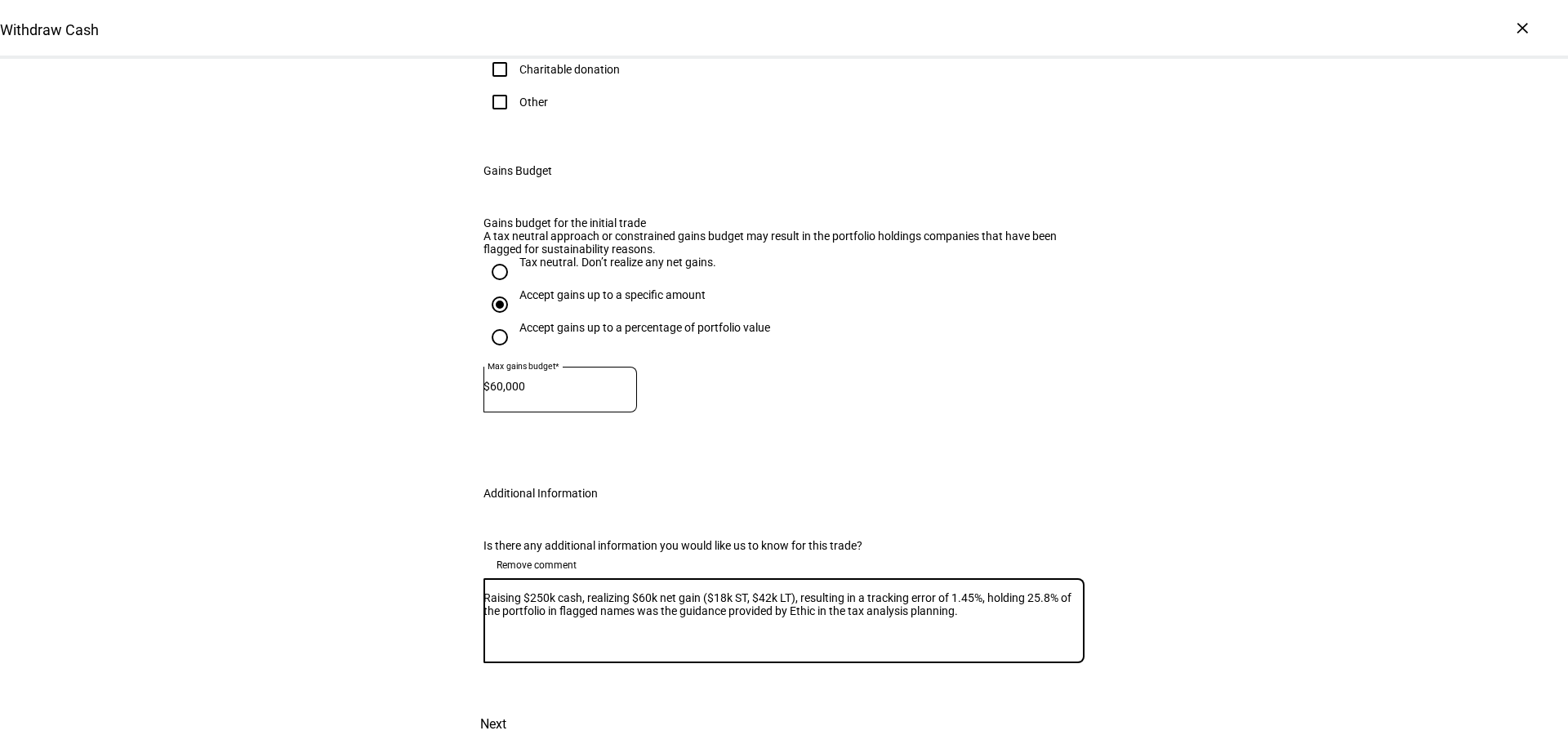
click at [506, 705] on span "Next" at bounding box center [493, 724] width 26 height 39
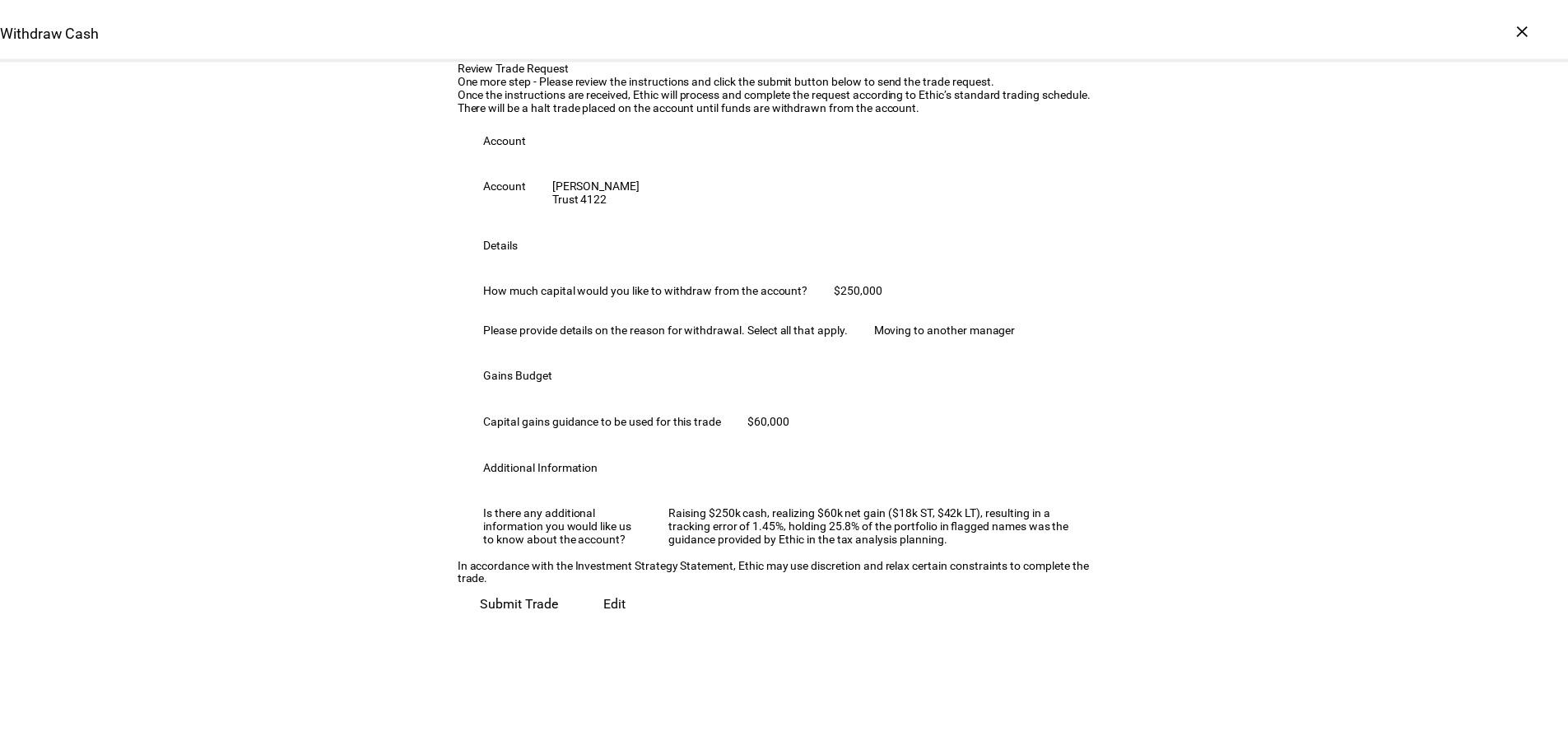
scroll to position [341, 0]
click at [562, 626] on span "Submit Trade" at bounding box center [523, 606] width 78 height 39
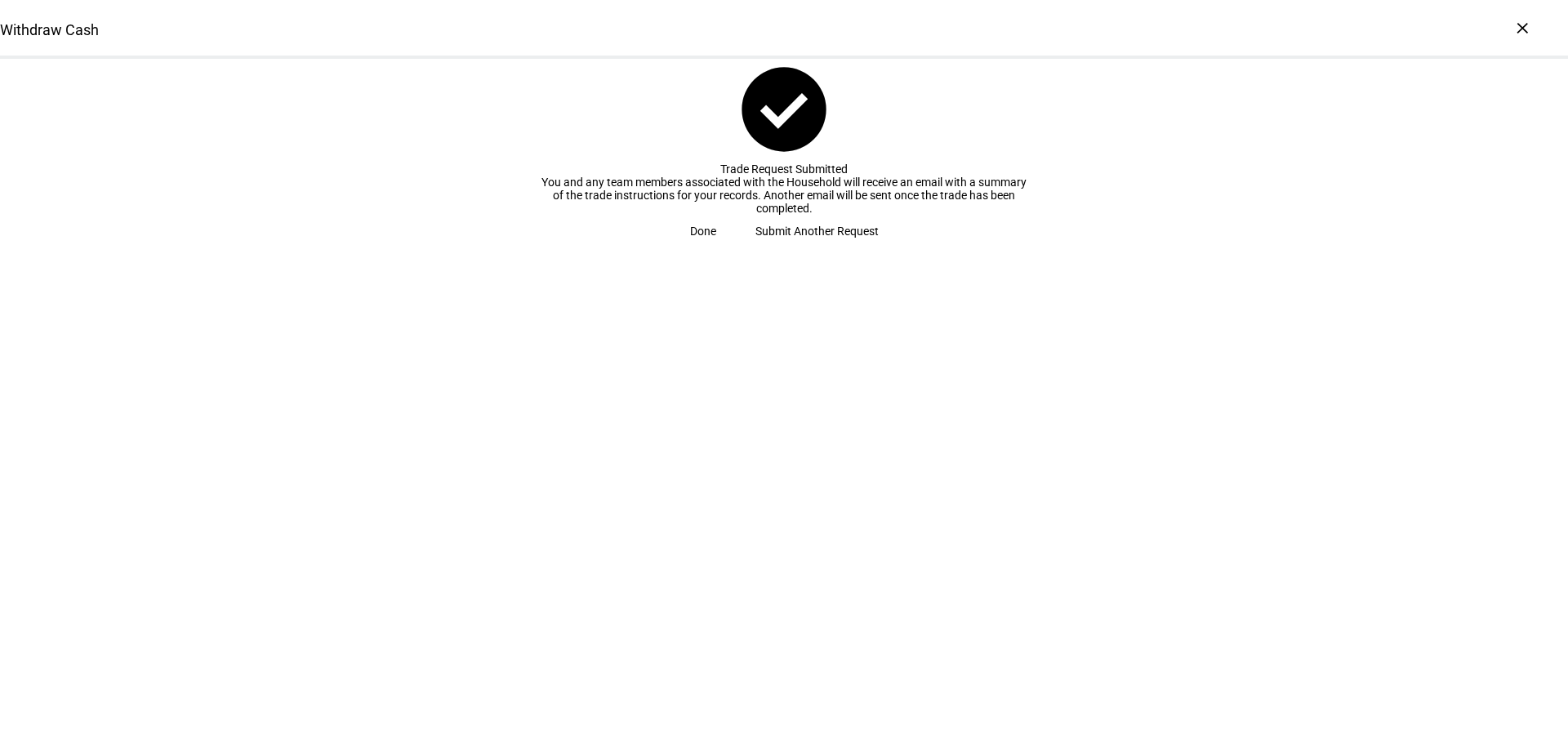
click at [717, 247] on span "Done" at bounding box center [702, 231] width 26 height 32
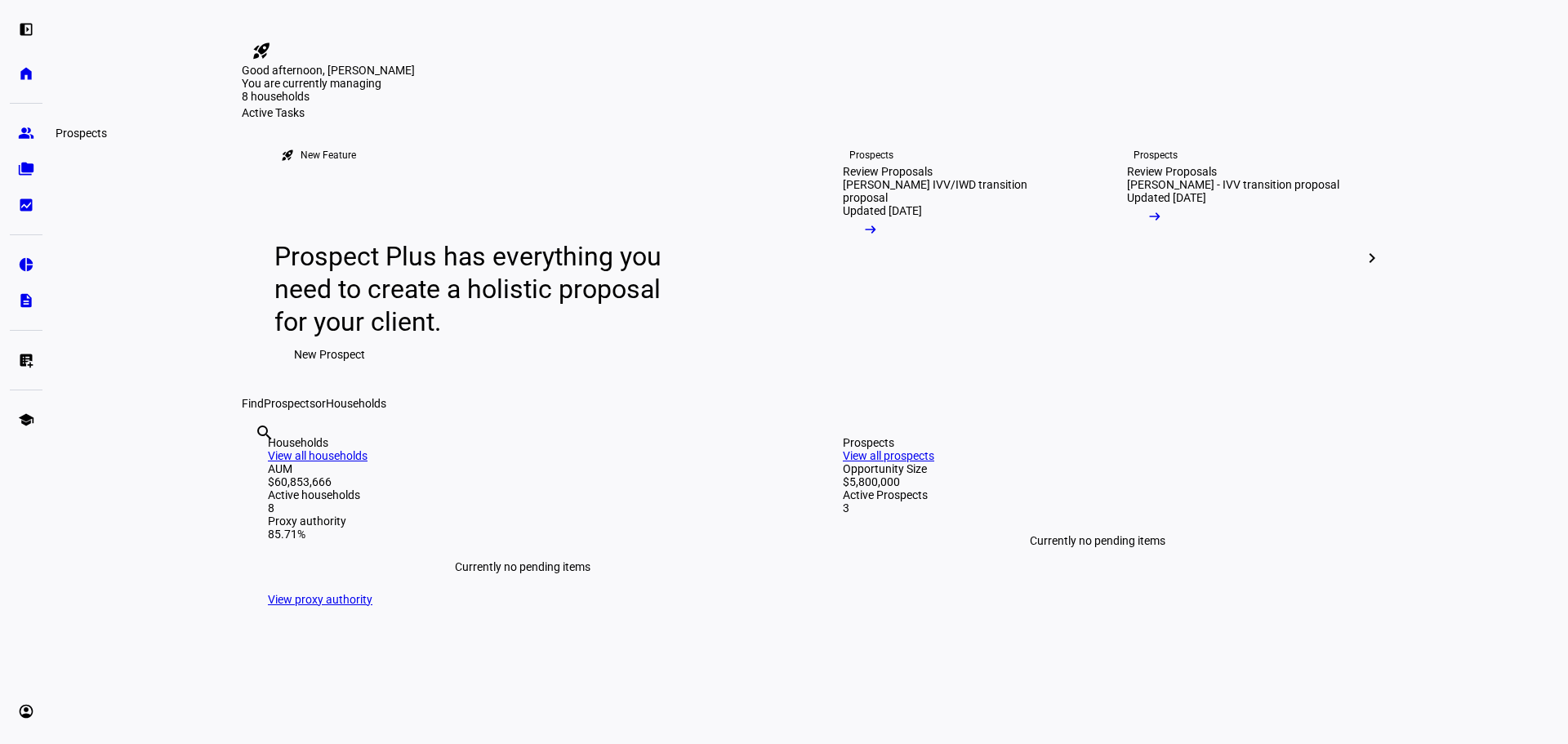
click at [17, 134] on link "group Prospects" at bounding box center [26, 132] width 32 height 32
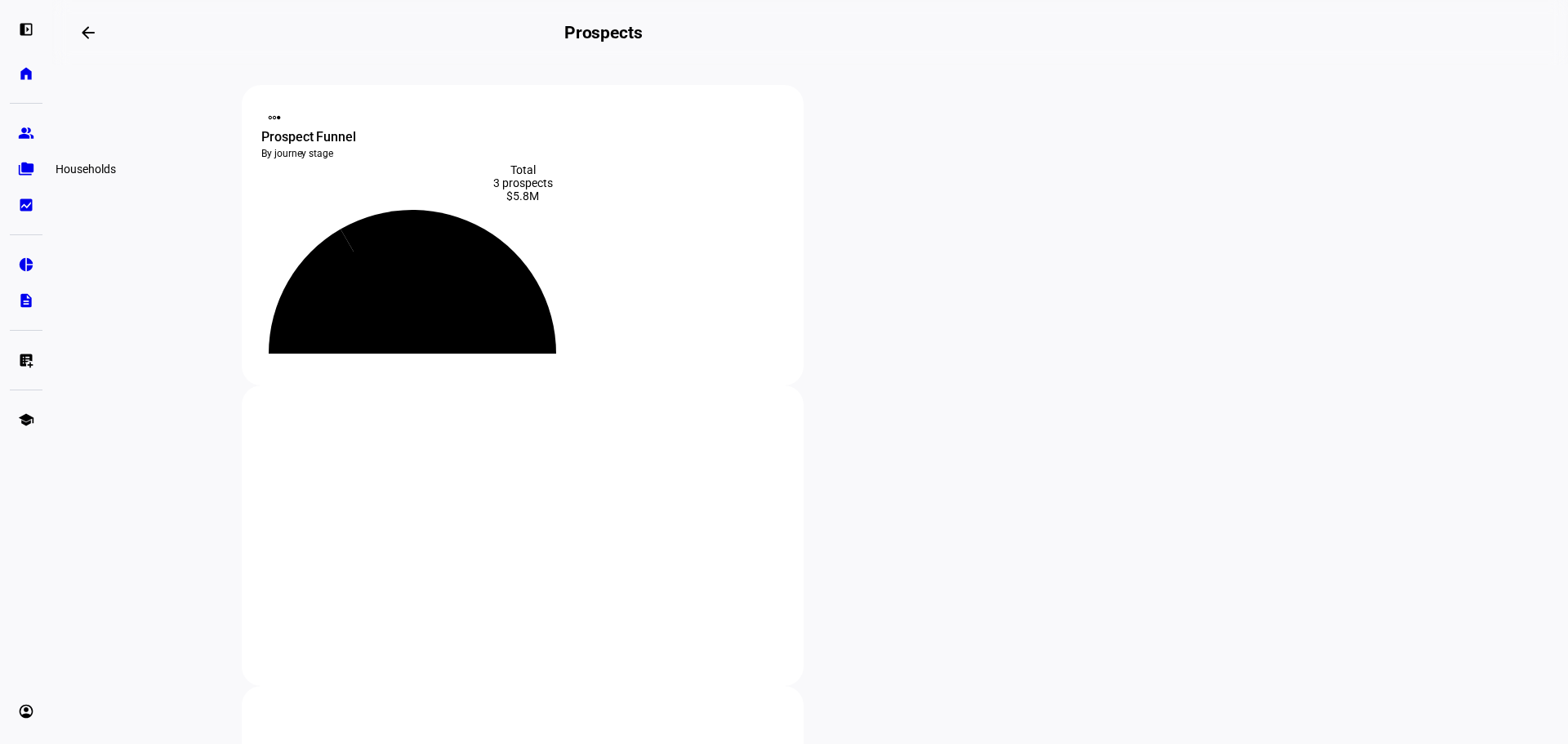
click at [17, 177] on link "folder_copy Households" at bounding box center [26, 169] width 32 height 32
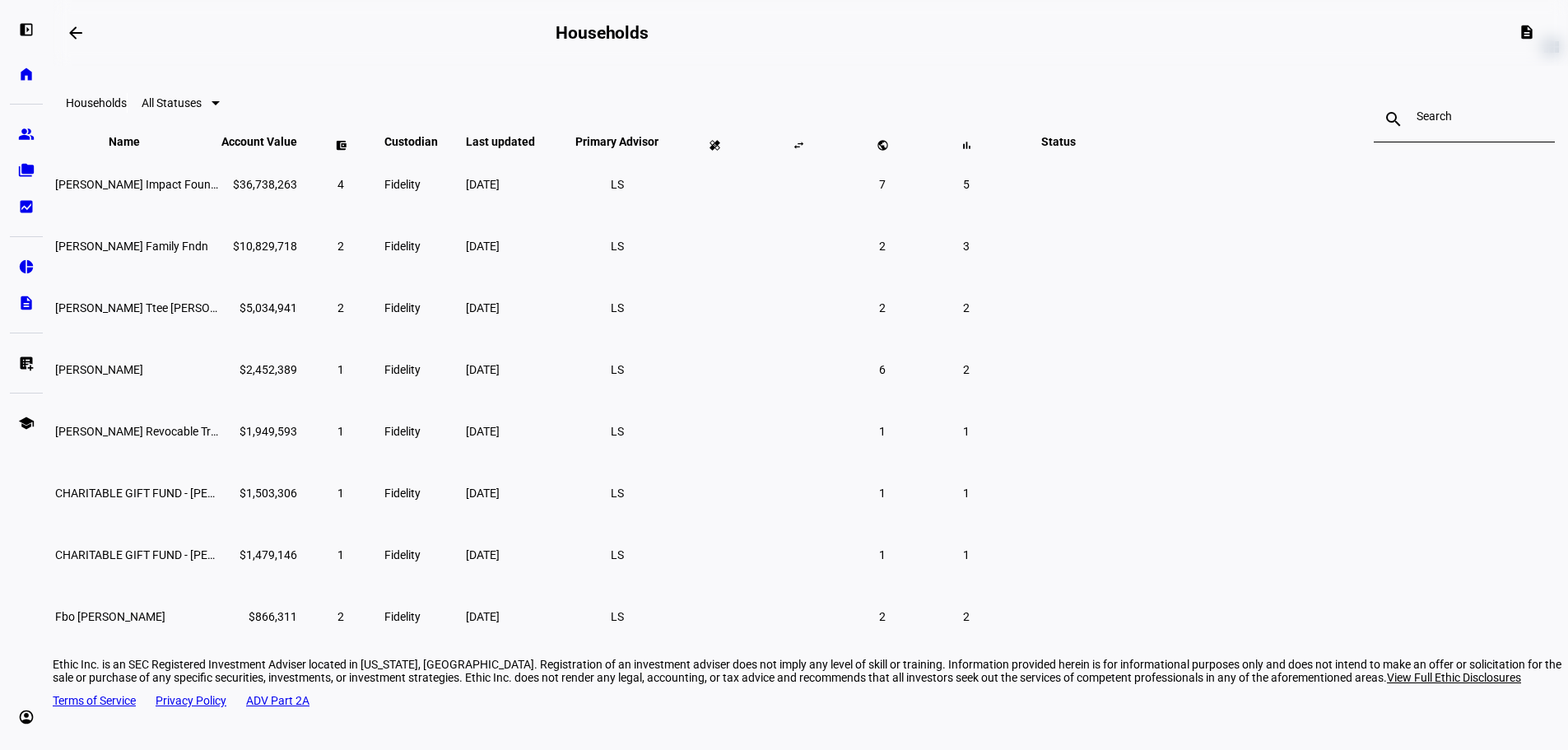
scroll to position [82, 0]
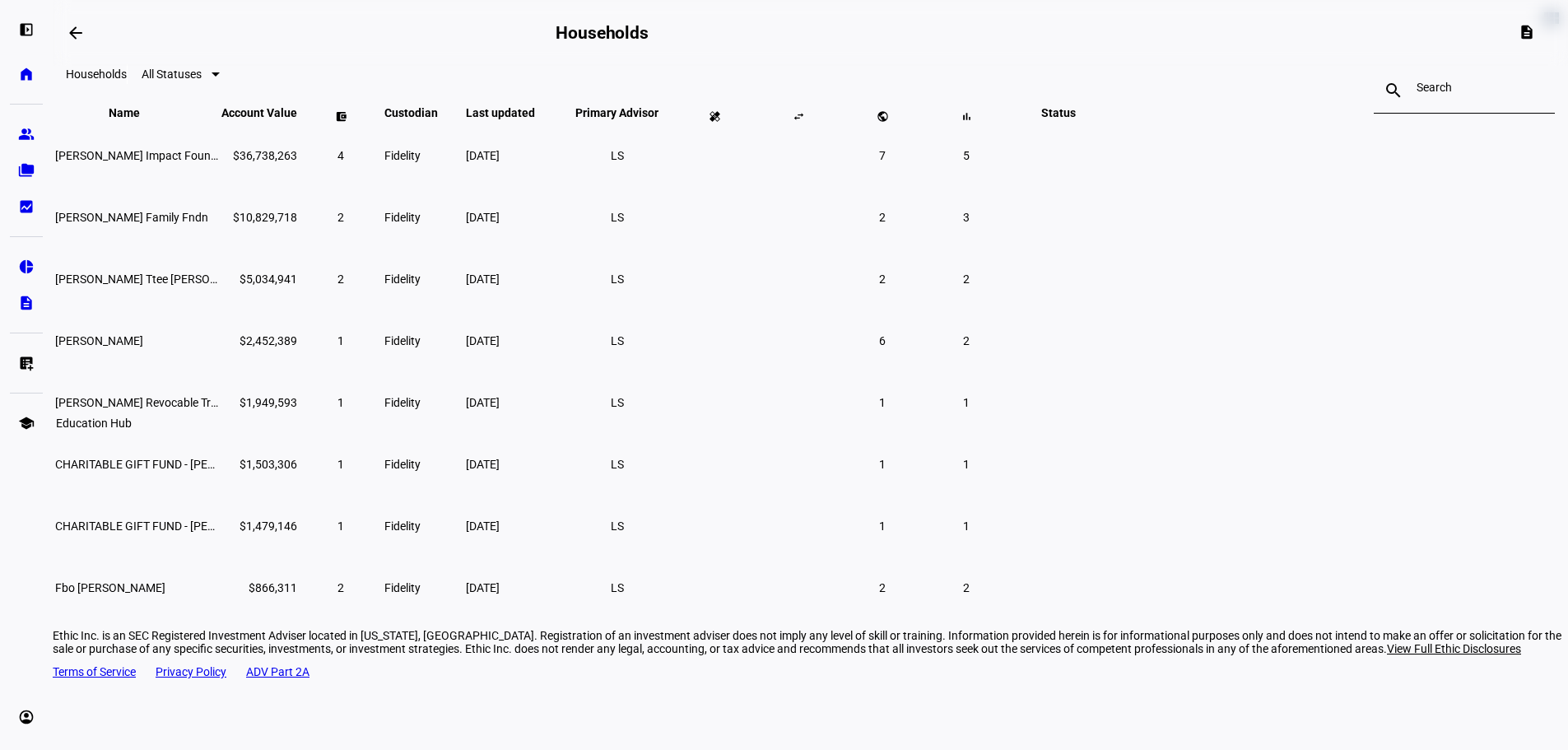
click at [29, 423] on eth-mat-symbol "school" at bounding box center [27, 424] width 17 height 17
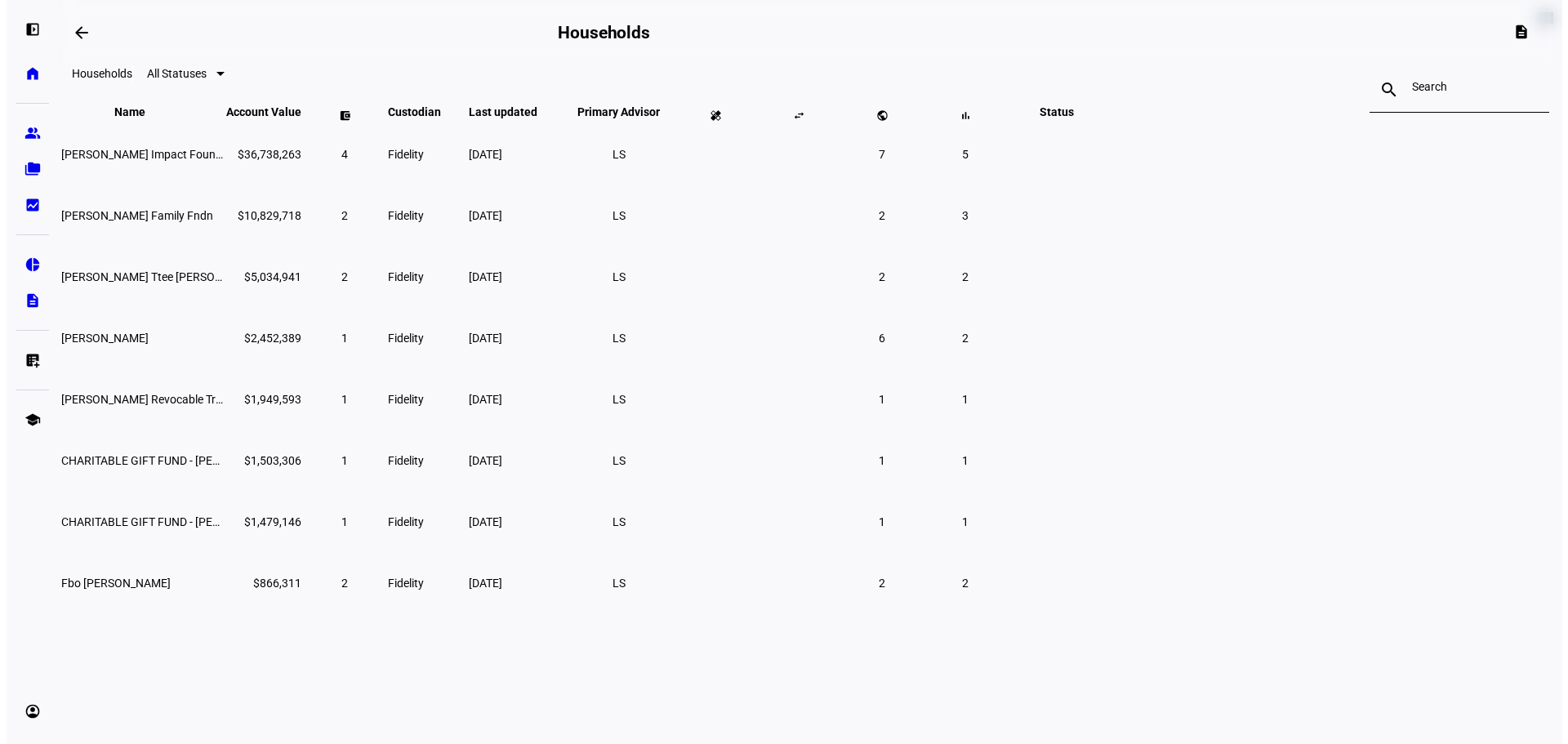
scroll to position [0, 0]
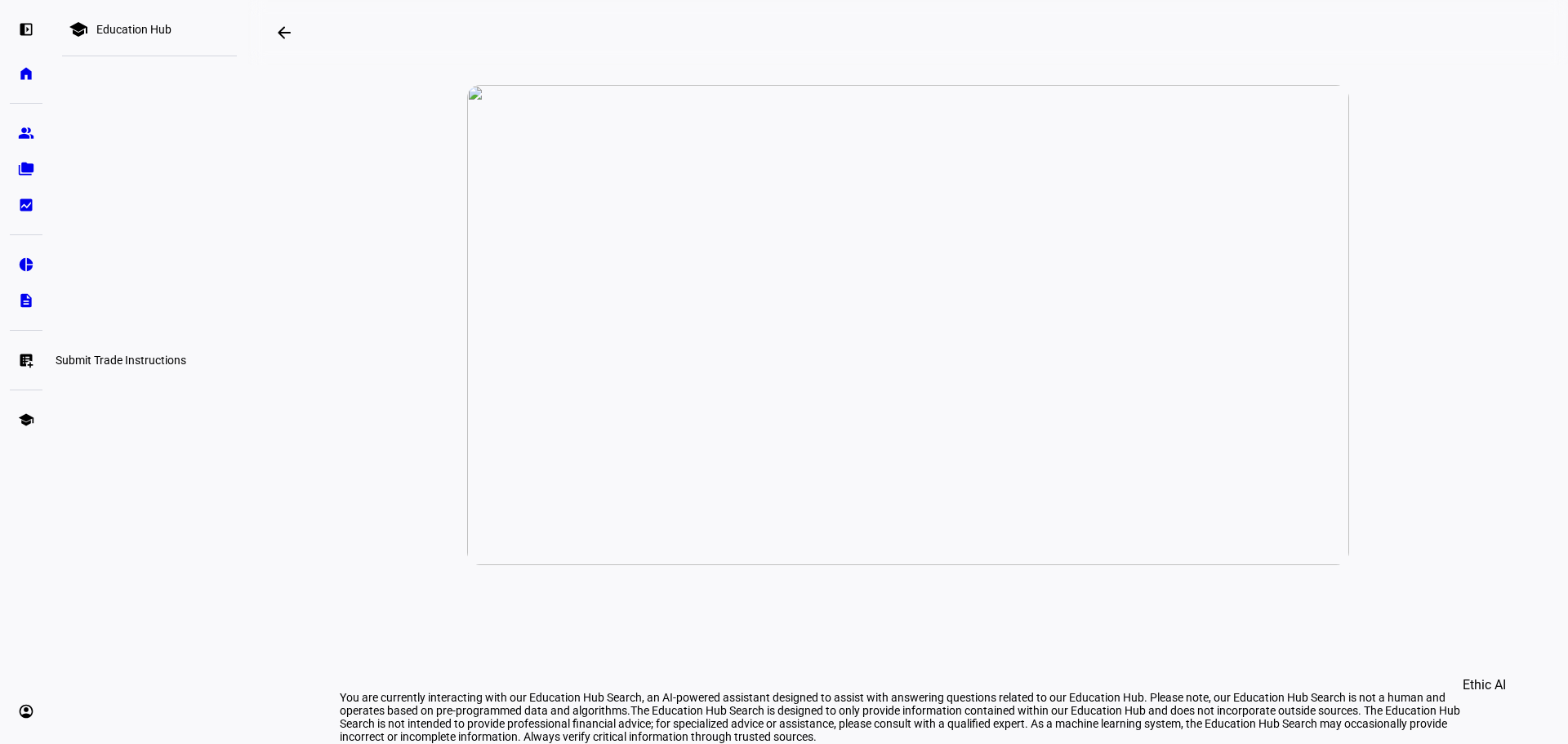
click at [24, 360] on eth-mat-symbol "list_alt_add" at bounding box center [27, 360] width 17 height 17
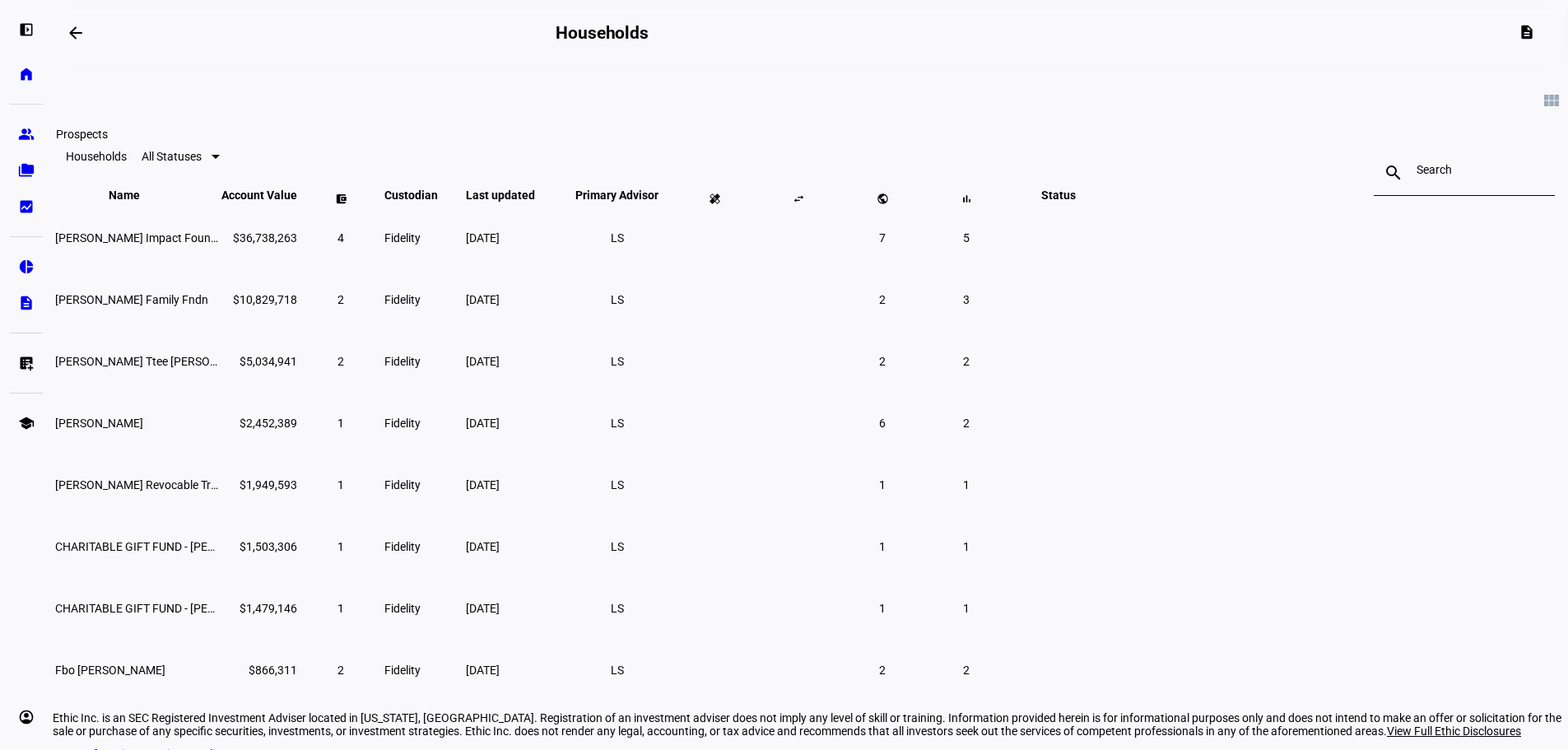
click at [40, 133] on link "group Prospects" at bounding box center [26, 133] width 33 height 33
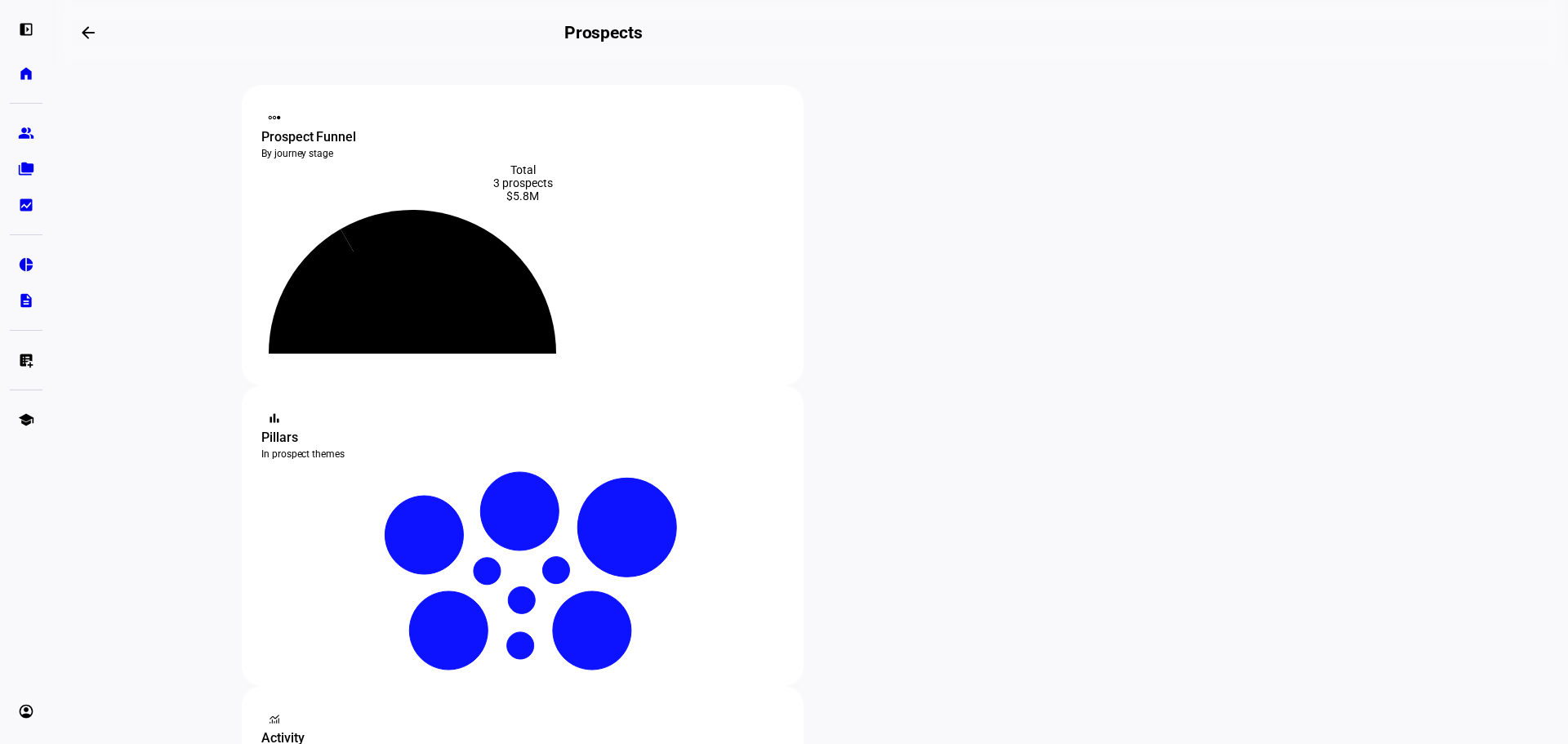
click at [29, 78] on eth-mat-symbol "home" at bounding box center [27, 74] width 17 height 17
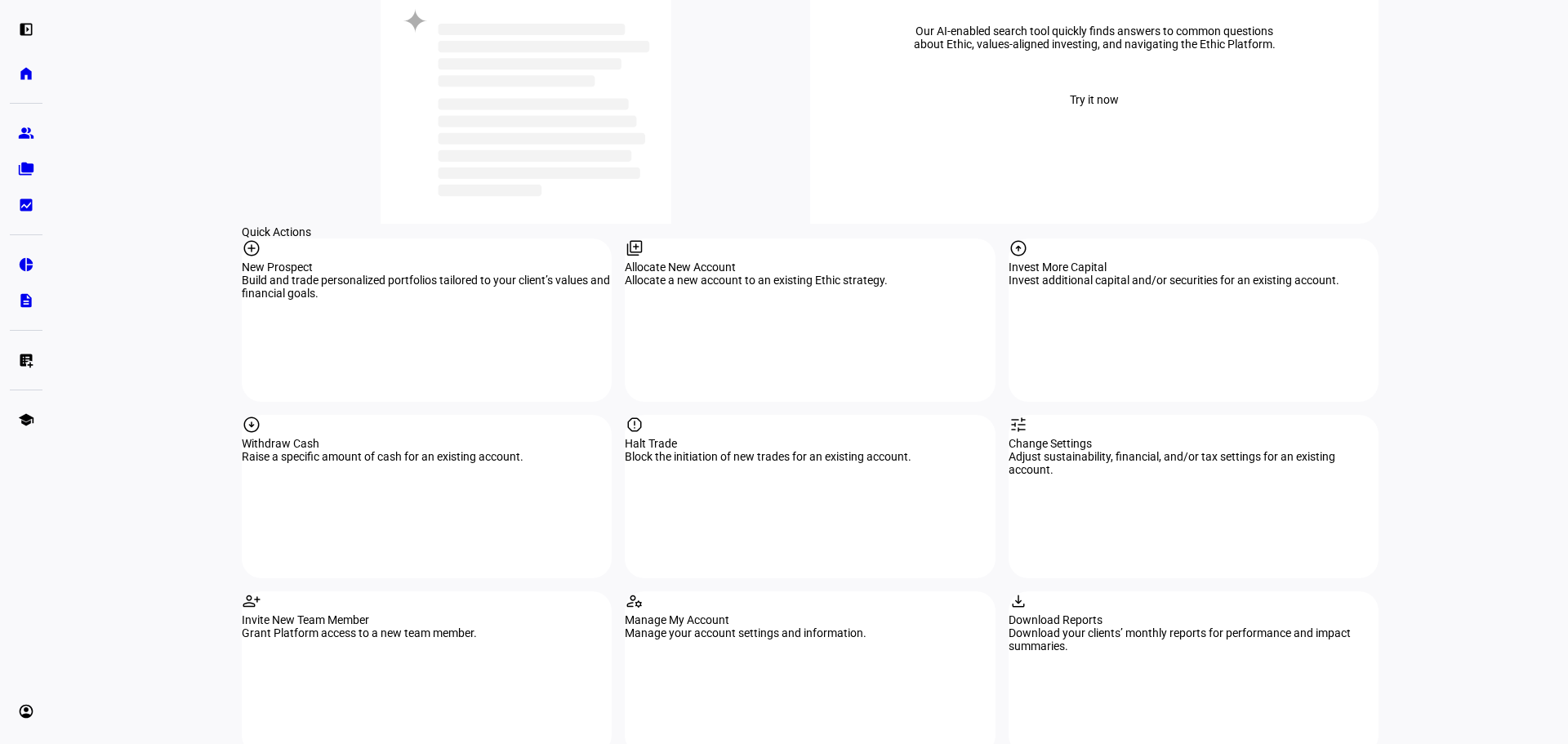
scroll to position [1634, 0]
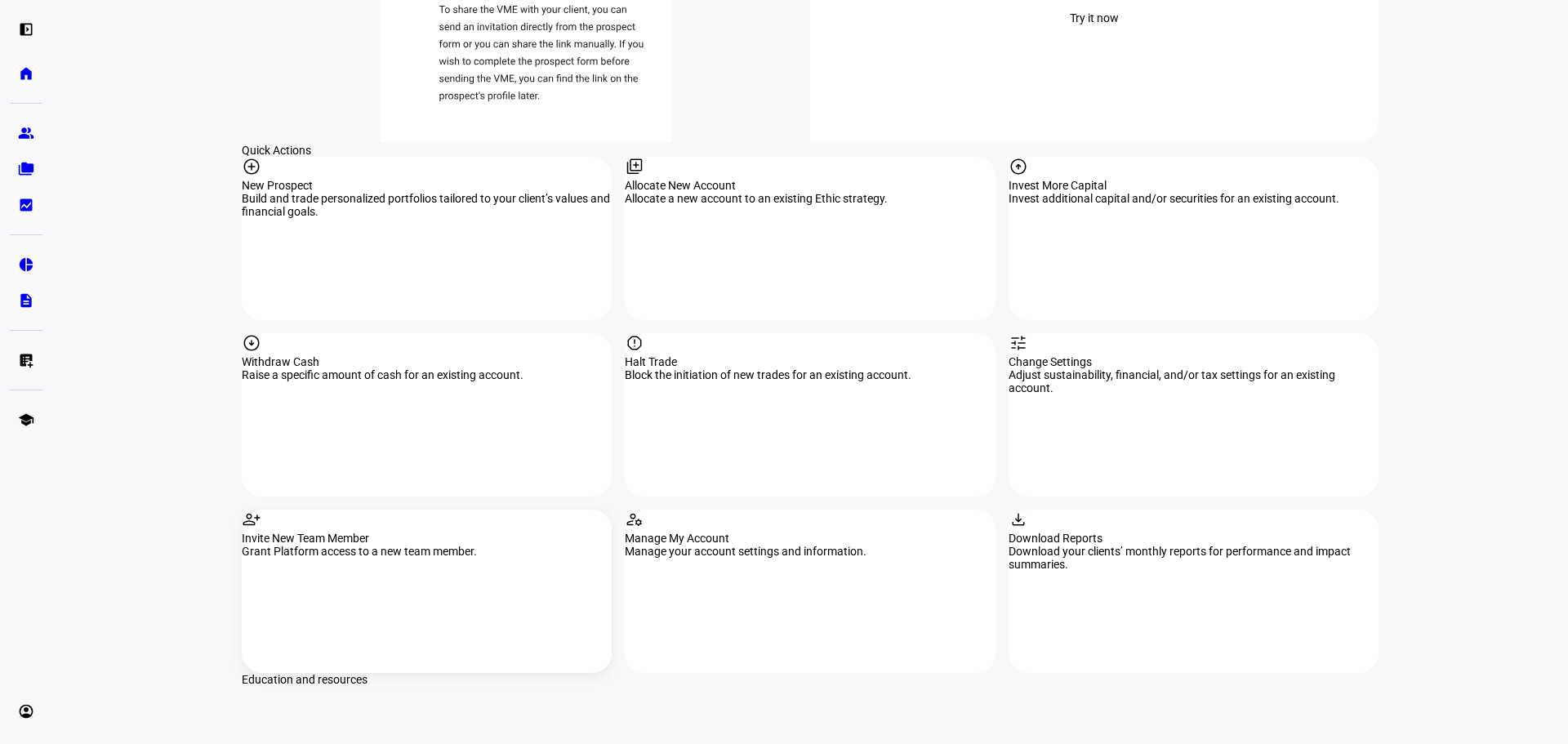
click at [363, 532] on div "Invite New Team Member" at bounding box center [426, 538] width 370 height 13
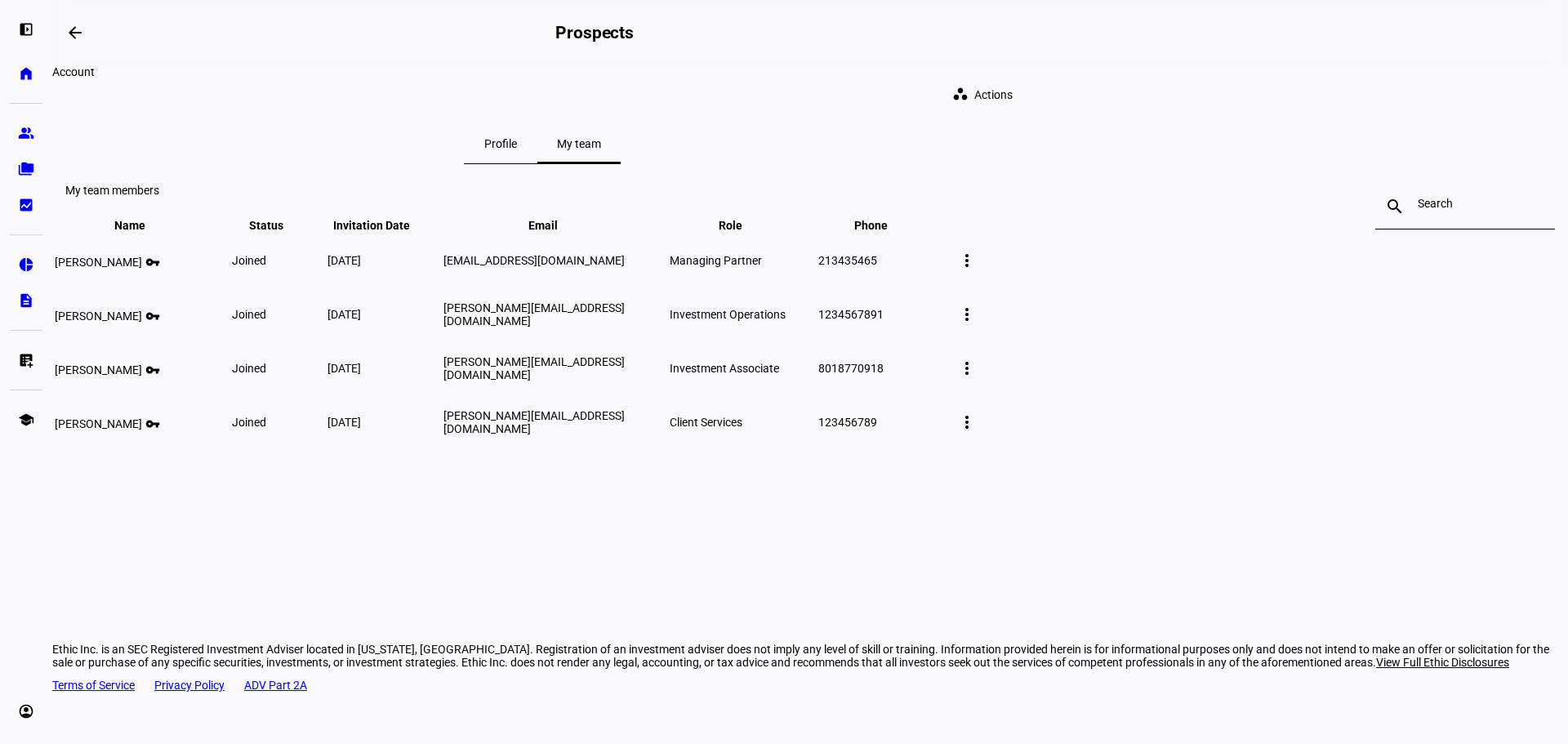
click at [986, 442] on span at bounding box center [966, 422] width 39 height 39
click at [697, 558] on div at bounding box center [784, 372] width 1568 height 744
